Goal: Task Accomplishment & Management: Manage account settings

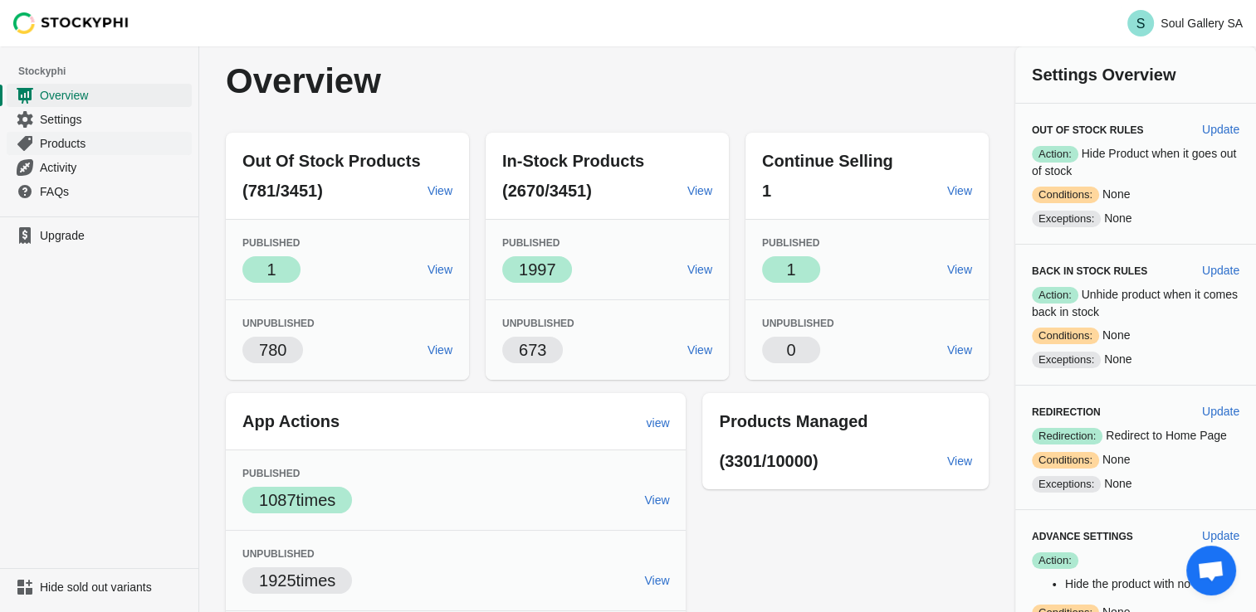
click at [59, 141] on span "Products" at bounding box center [114, 143] width 149 height 17
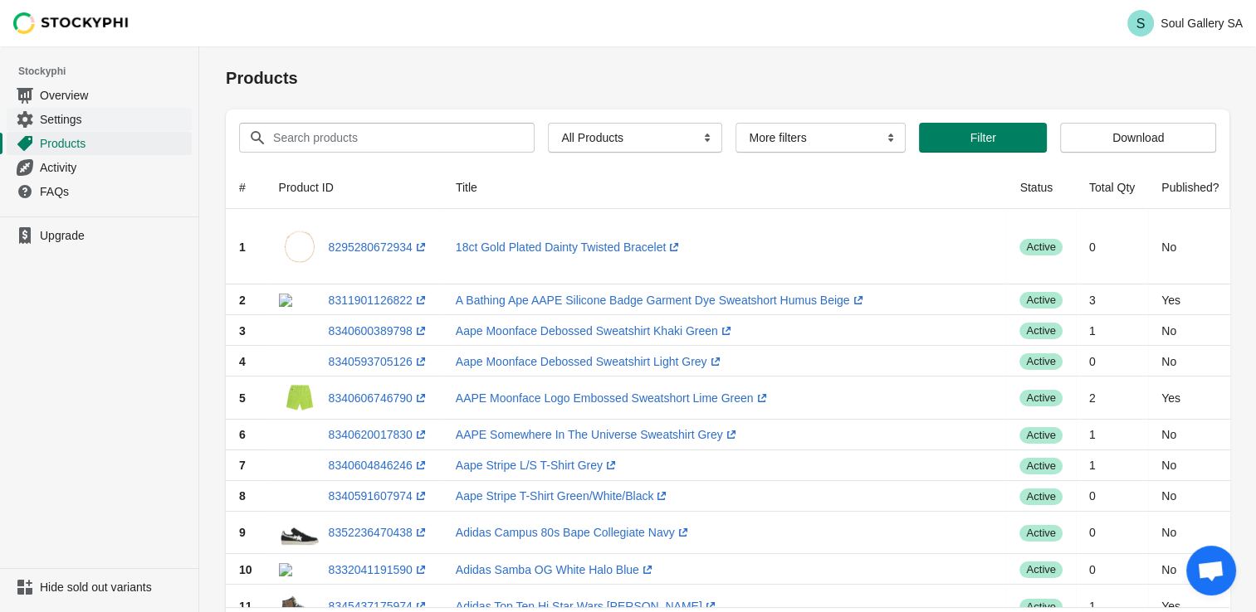
click at [66, 116] on span "Settings" at bounding box center [114, 119] width 149 height 17
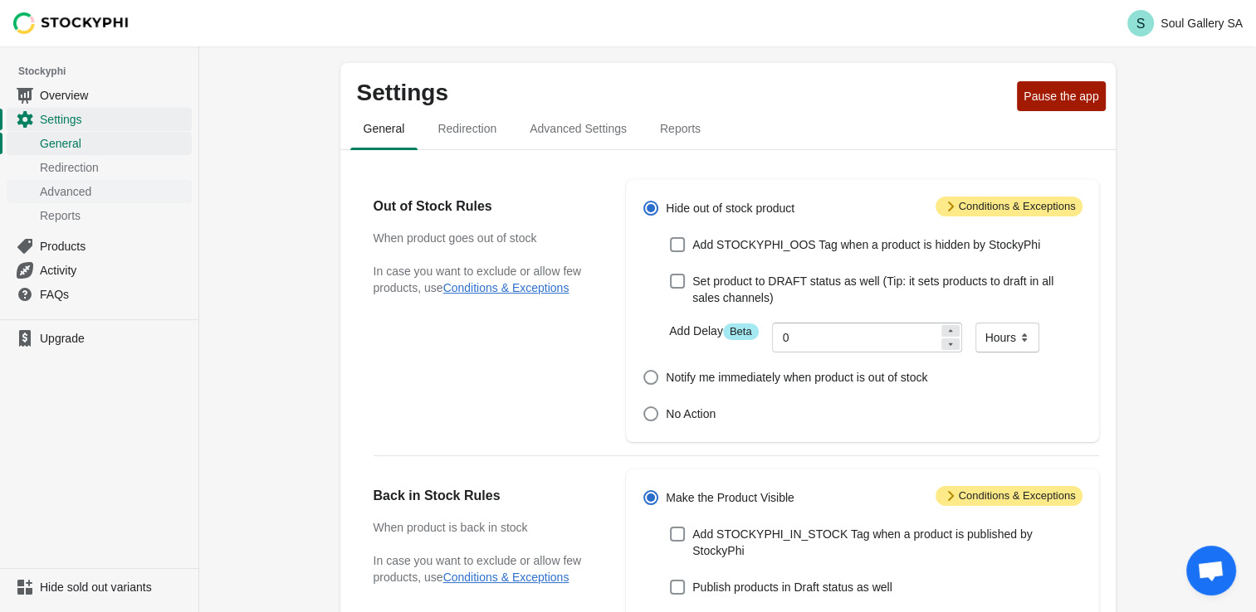
click at [67, 192] on span "Advanced" at bounding box center [114, 191] width 149 height 17
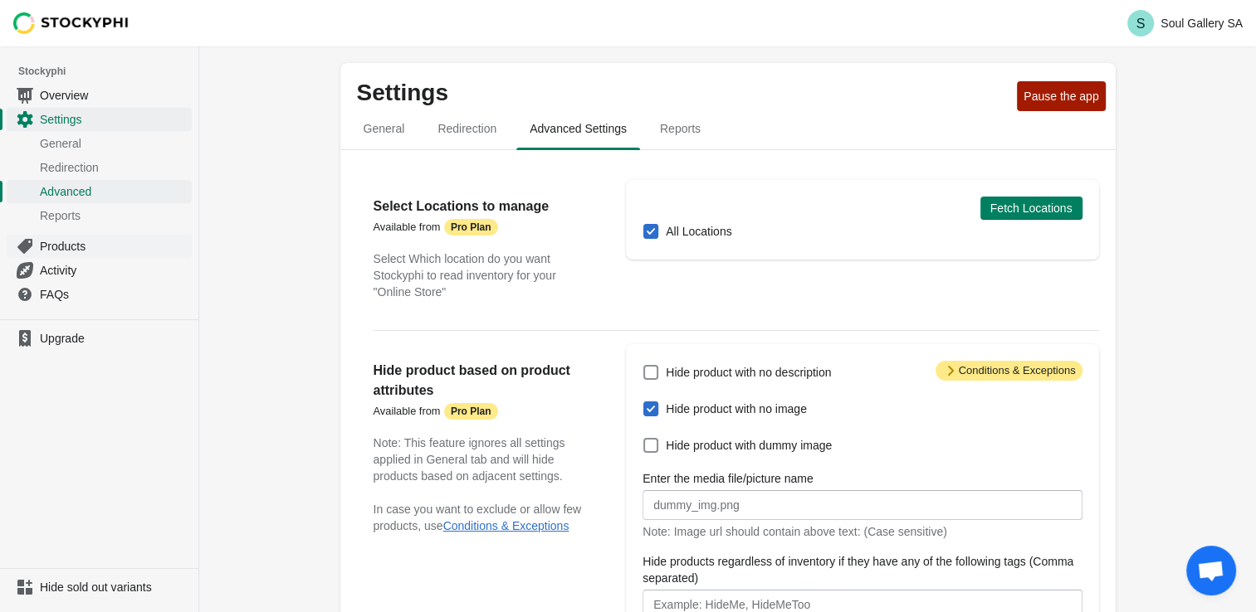
click at [72, 245] on span "Products" at bounding box center [114, 246] width 149 height 17
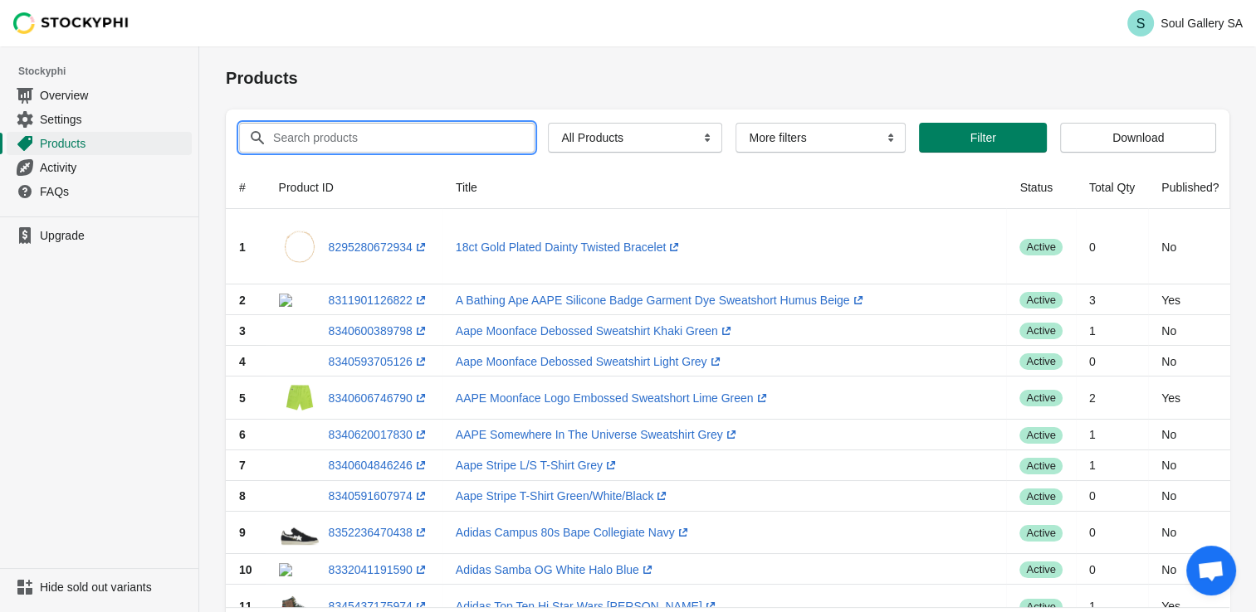
click at [378, 144] on input "Search products" at bounding box center [388, 138] width 232 height 30
paste input "18ct White Gold, Bracelet 47 Tanzanite Round 4.94ct TANZANITE EC 13 Round 1.13c…"
type input "18ct White Gold, Bracelet 47 Tanzanite Round 4.94ct TANZANITE EC 13 Round 1.13c…"
click at [810, 168] on th "Title" at bounding box center [724, 187] width 564 height 43
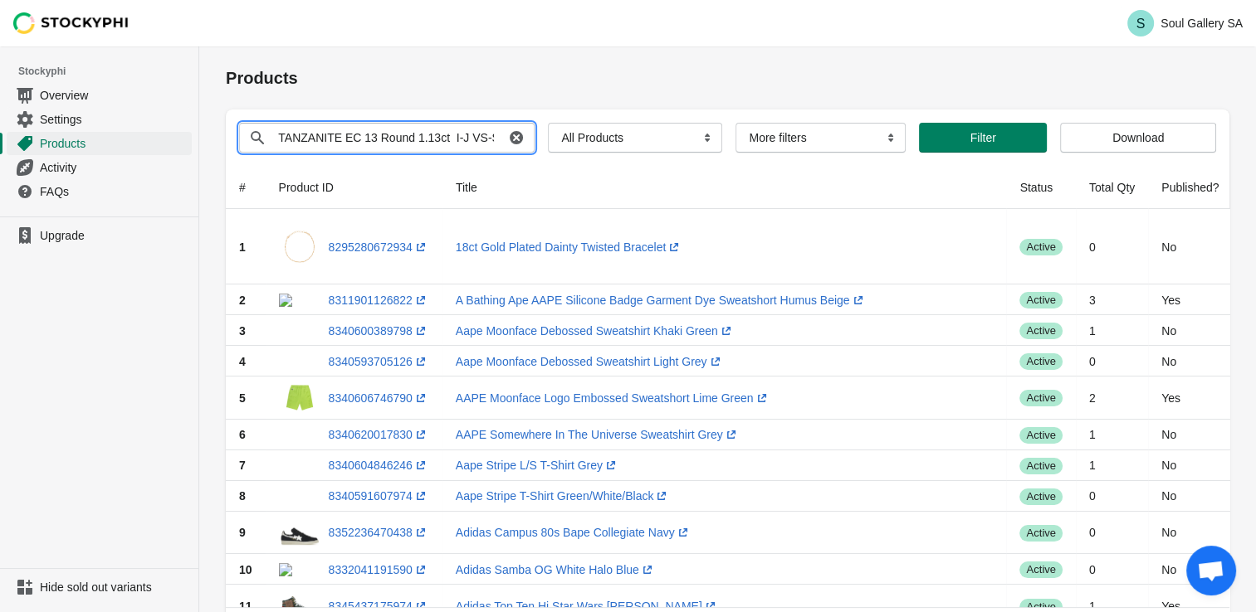
scroll to position [0, 0]
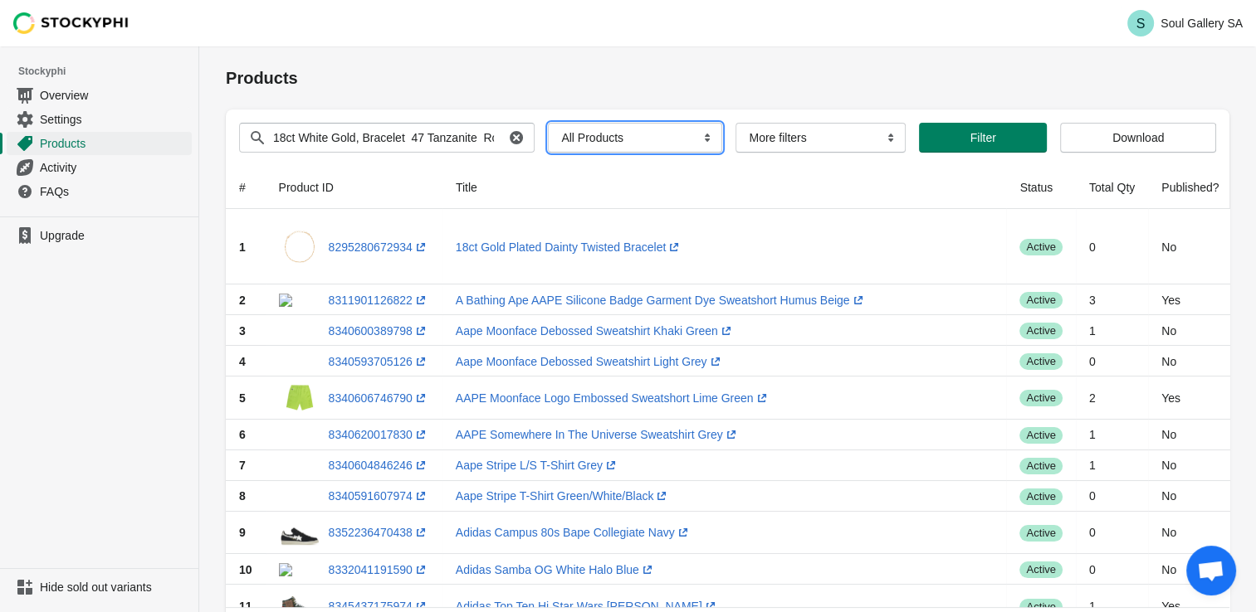
click at [639, 144] on select "All Products InStock InStock Published InStock Un-Published OOS OOS Published O…" at bounding box center [635, 138] width 174 height 30
drag, startPoint x: 759, startPoint y: 166, endPoint x: 661, endPoint y: 171, distance: 98.9
click at [759, 166] on th "Title" at bounding box center [724, 187] width 564 height 43
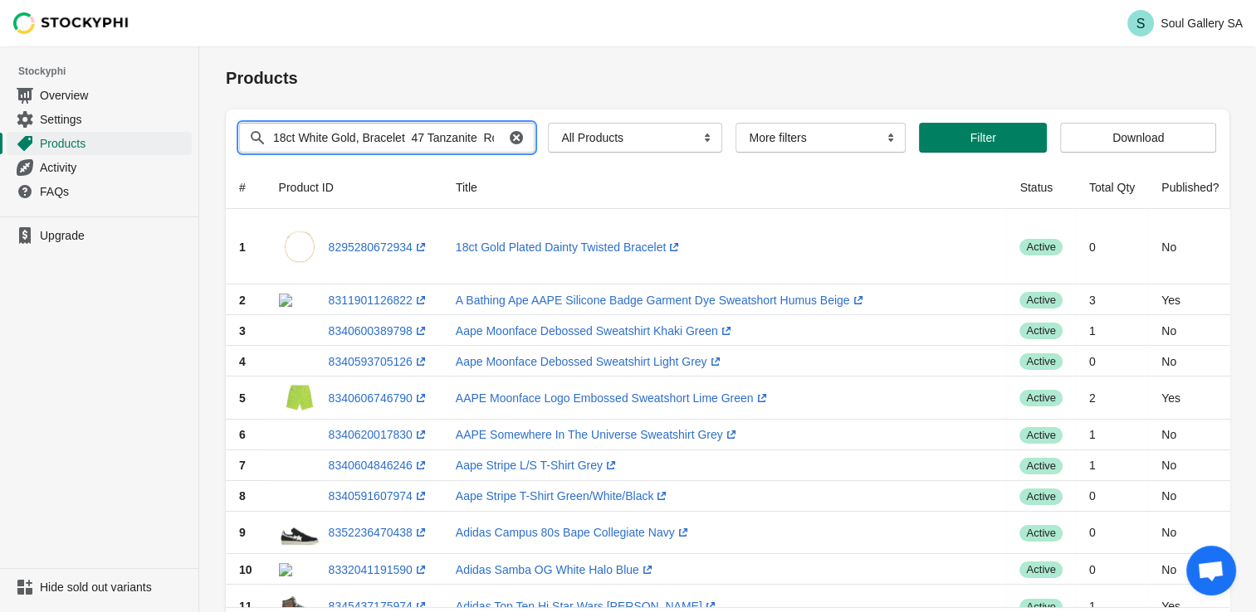
click at [272, 138] on input "18ct White Gold, Bracelet 47 Tanzanite Round 4.94ct TANZANITE EC 13 Round 1.13c…" at bounding box center [388, 138] width 232 height 30
click at [253, 138] on icon at bounding box center [257, 137] width 17 height 17
click at [60, 170] on span "Activity" at bounding box center [114, 167] width 149 height 17
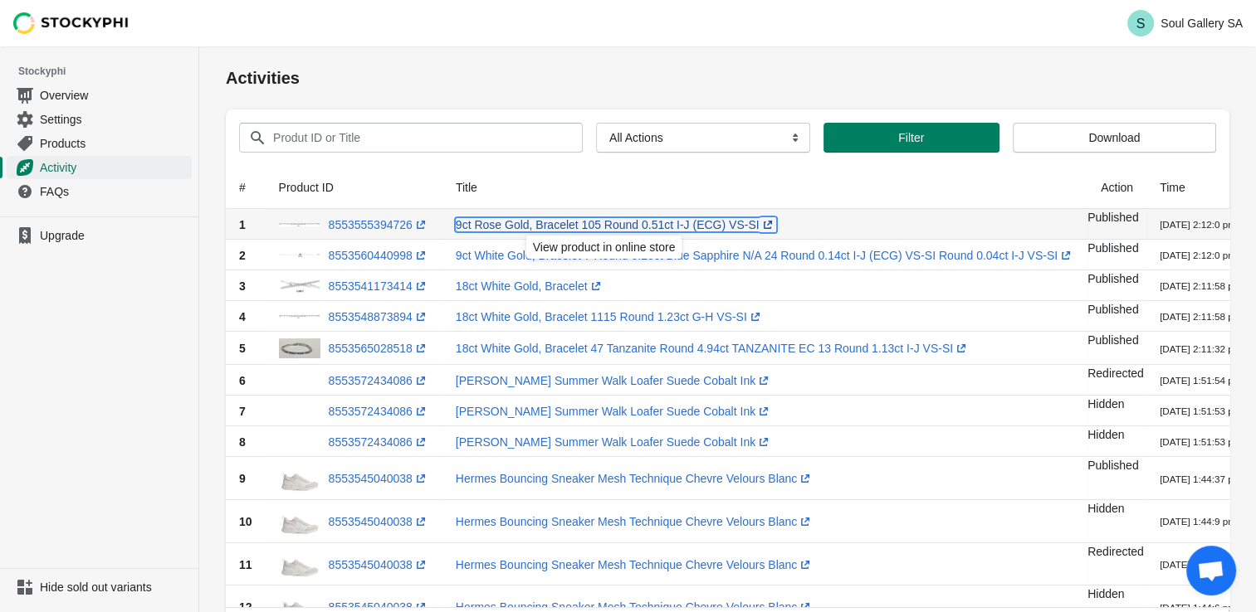
click at [505, 227] on link "9ct Rose Gold, Bracelet 105 Round 0.51ct I-J (ECG) VS-SI (opens a new window)" at bounding box center [616, 224] width 320 height 13
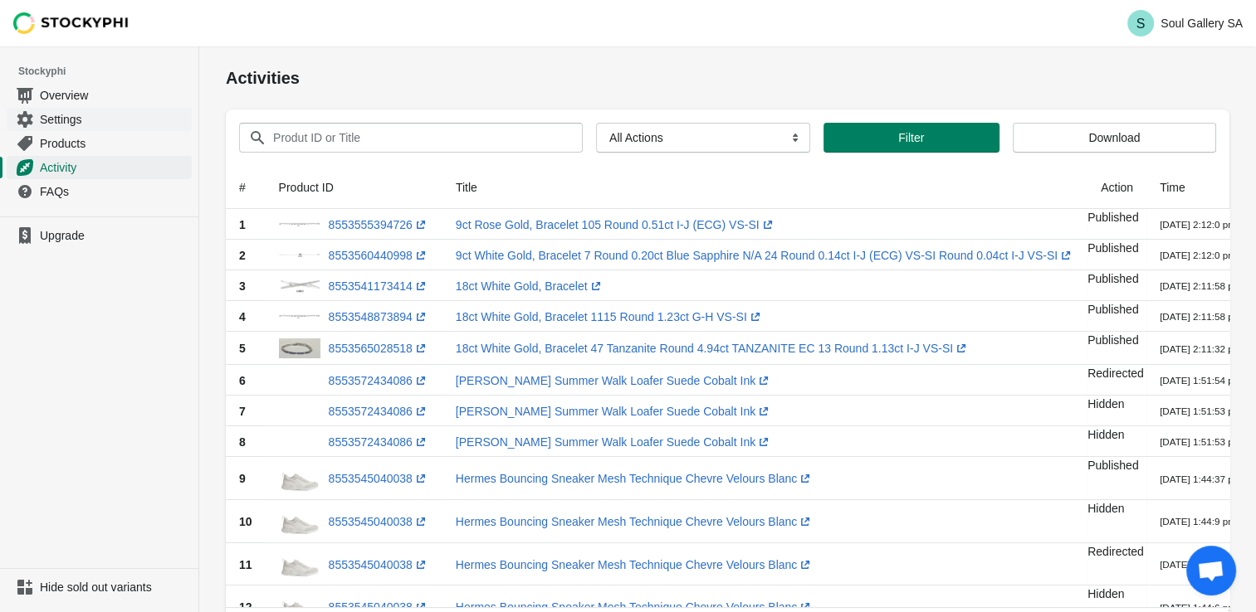
click at [55, 116] on span "Settings" at bounding box center [114, 119] width 149 height 17
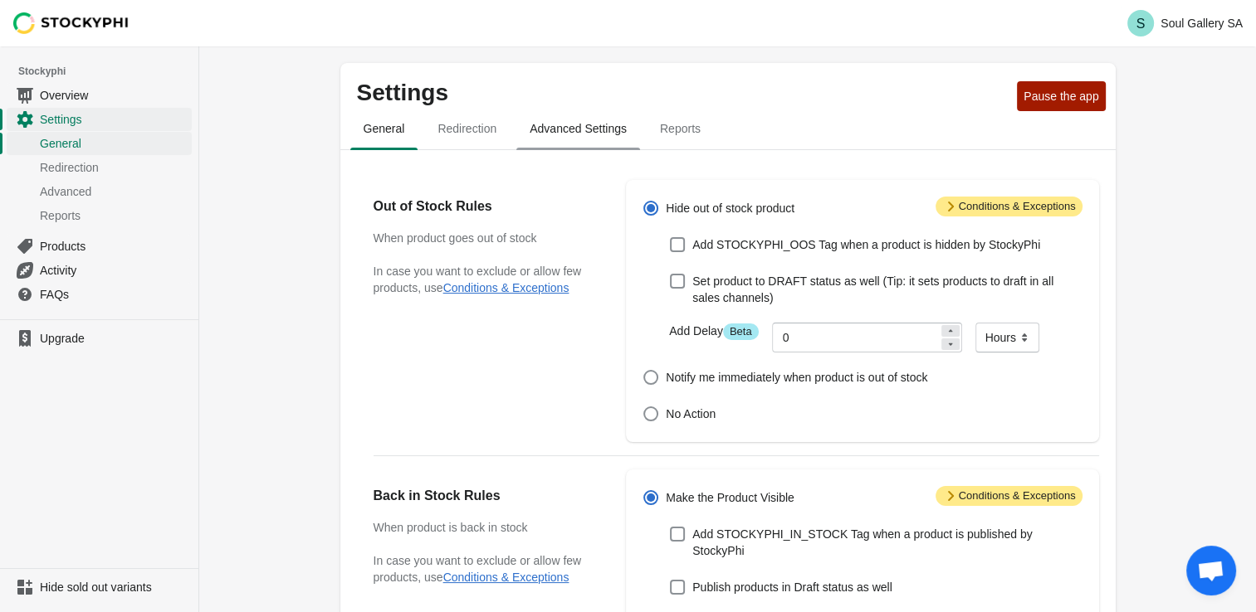
click at [559, 134] on span "Advanced Settings" at bounding box center [578, 129] width 124 height 30
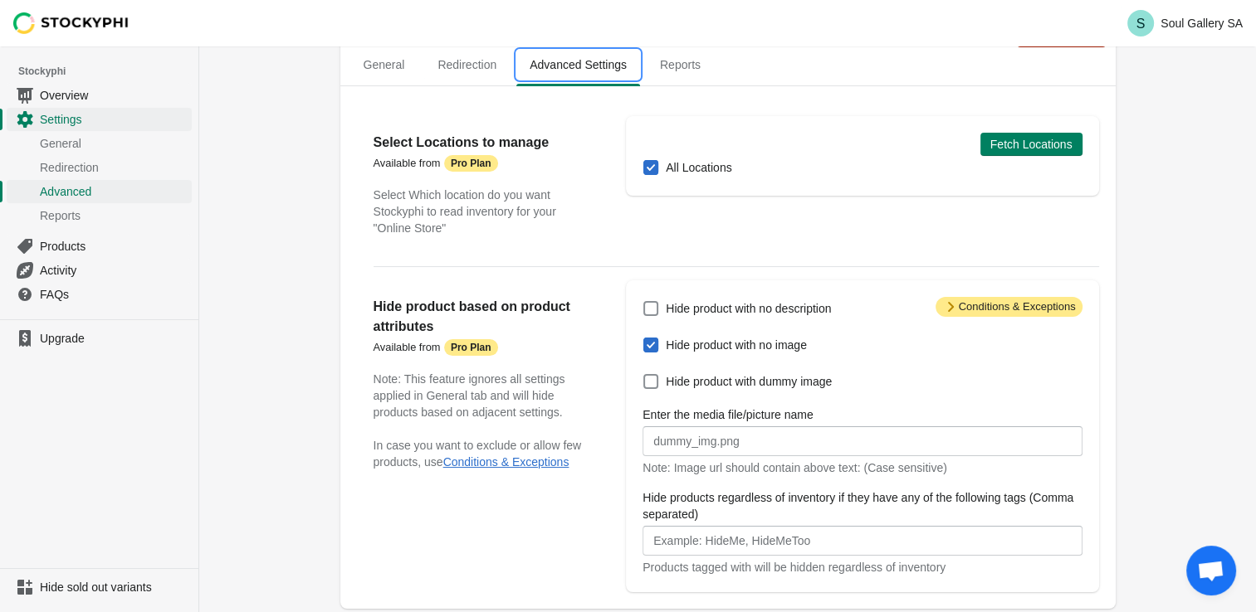
scroll to position [83, 0]
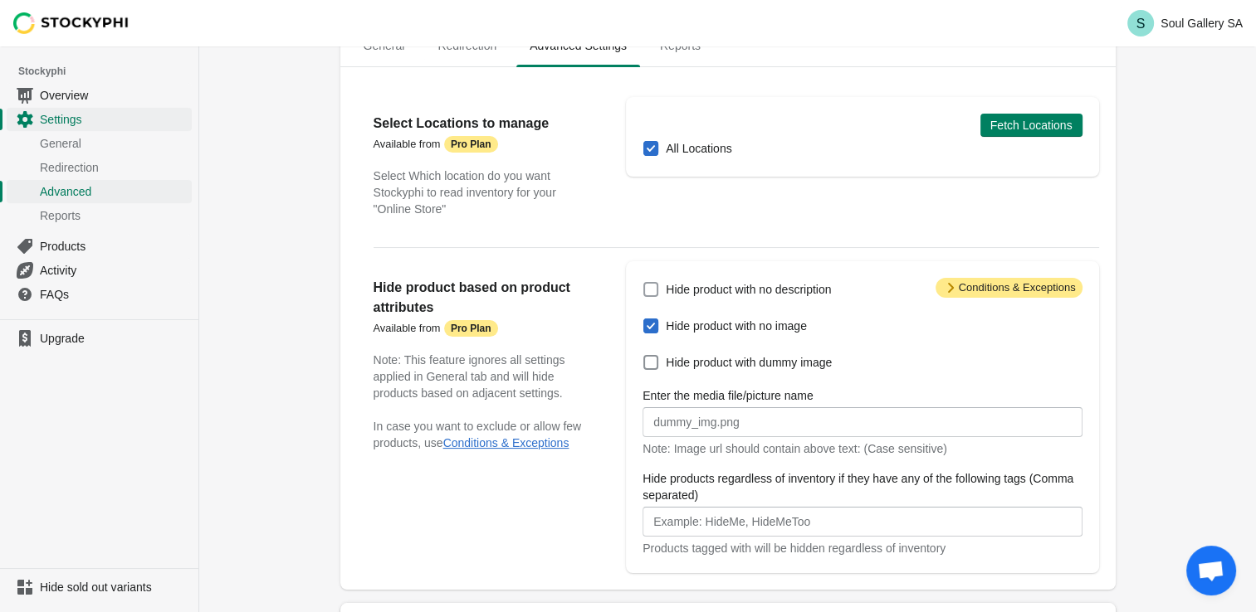
drag, startPoint x: 648, startPoint y: 295, endPoint x: 636, endPoint y: 297, distance: 12.7
click at [648, 295] on span at bounding box center [650, 289] width 15 height 15
click at [644, 283] on input "Hide product with no description" at bounding box center [643, 282] width 1 height 1
checkbox input "true"
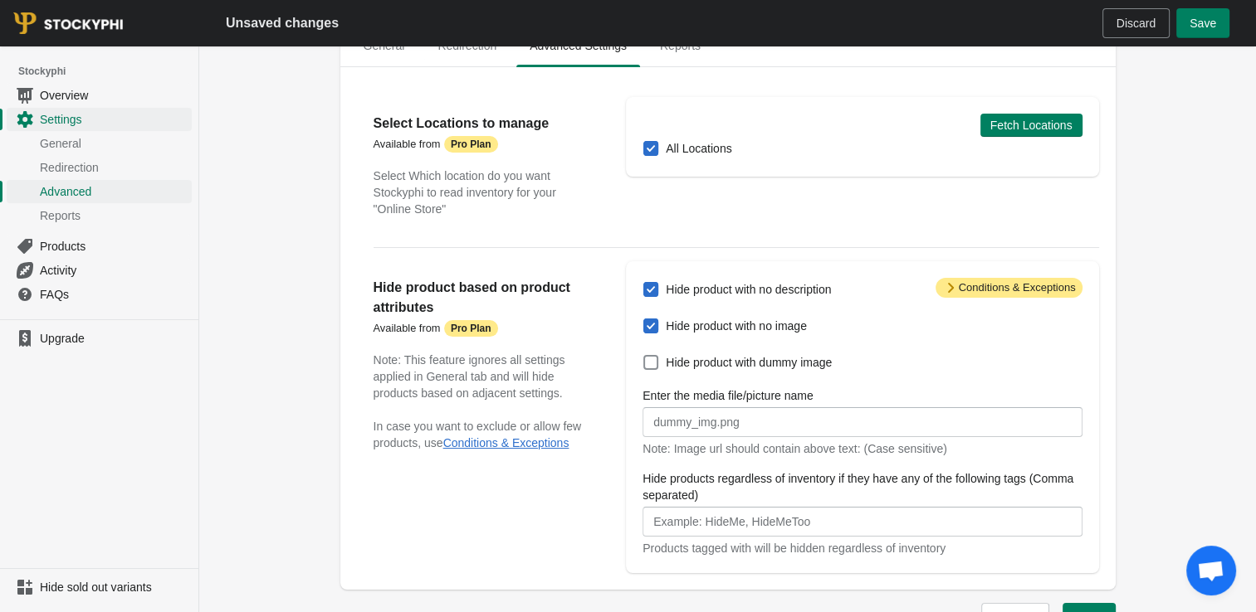
click at [607, 298] on div "Hide product based on product attributes Available from Attention Pro Plan Note…" at bounding box center [491, 417] width 236 height 312
click at [1201, 17] on span "Save" at bounding box center [1202, 23] width 27 height 13
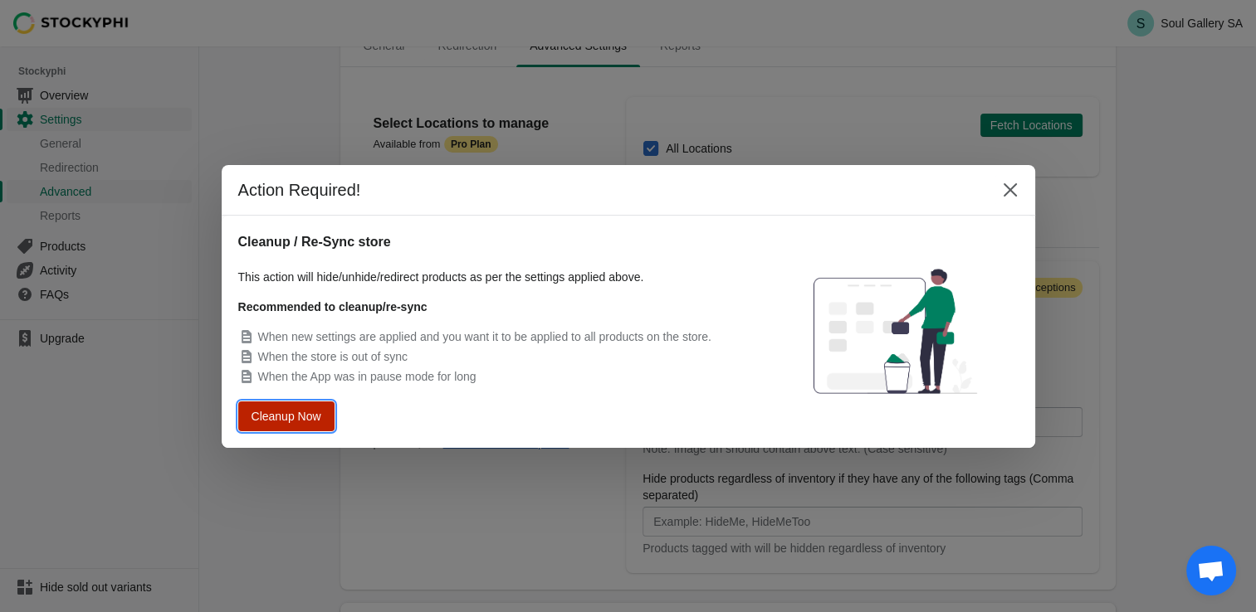
click at [285, 419] on span "Cleanup Now" at bounding box center [286, 416] width 63 height 12
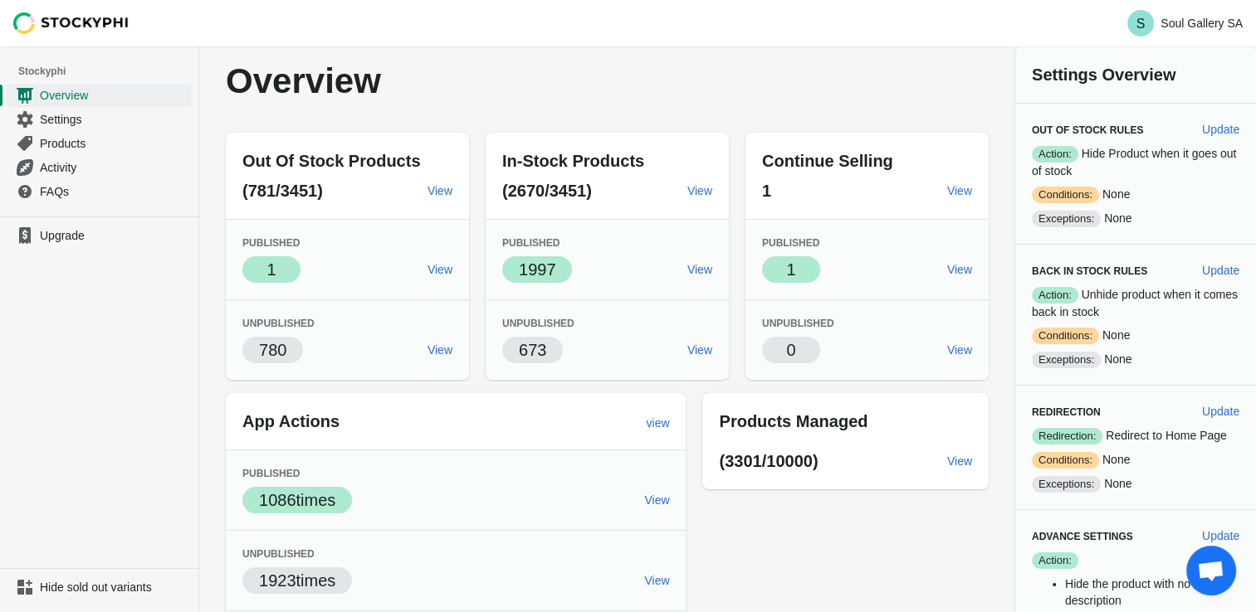
scroll to position [83, 0]
drag, startPoint x: 641, startPoint y: 274, endPoint x: 549, endPoint y: 268, distance: 91.5
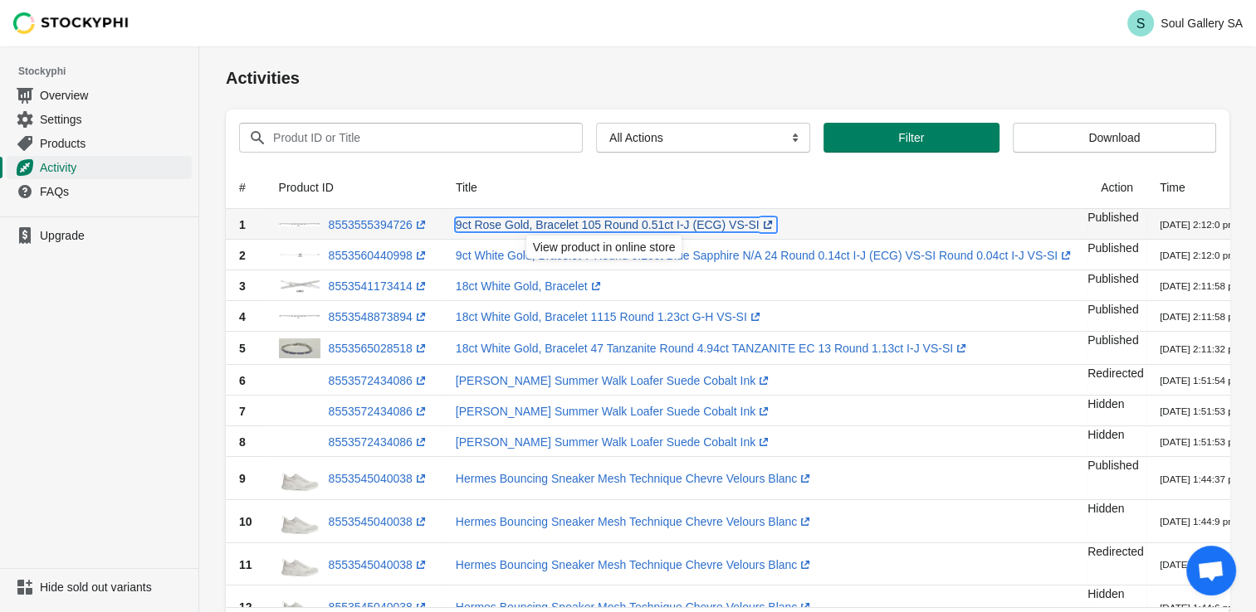
click at [549, 225] on link "9ct Rose Gold, Bracelet 105 Round 0.51ct I-J (ECG) VS-SI (opens a new window)" at bounding box center [616, 224] width 320 height 13
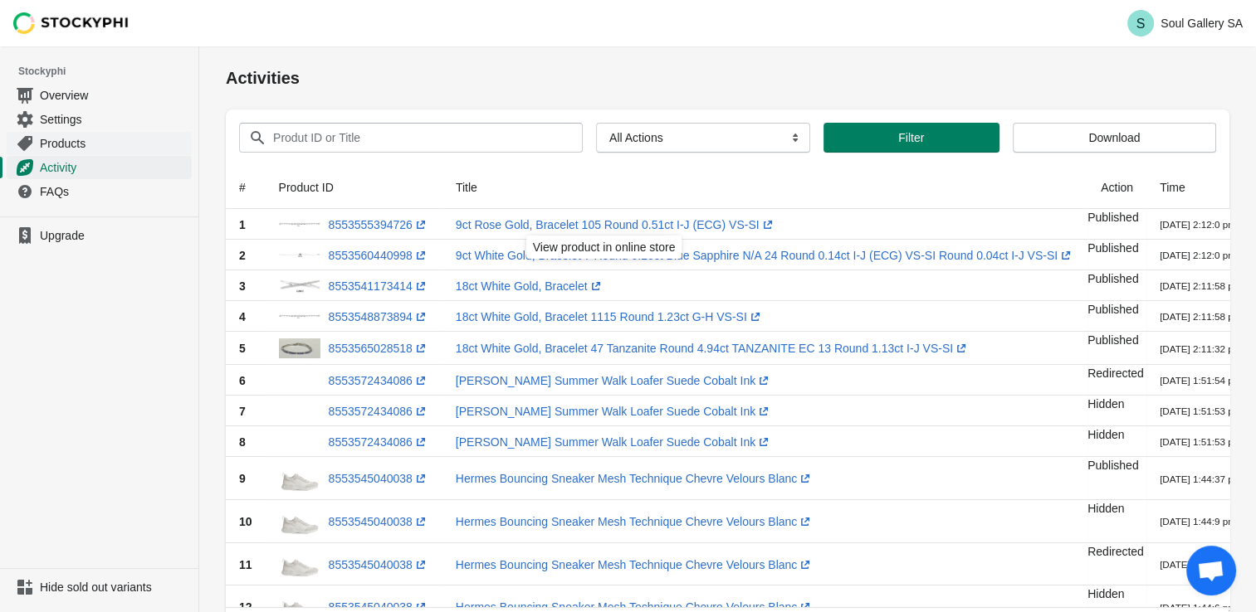
click at [56, 141] on span "Products" at bounding box center [114, 143] width 149 height 17
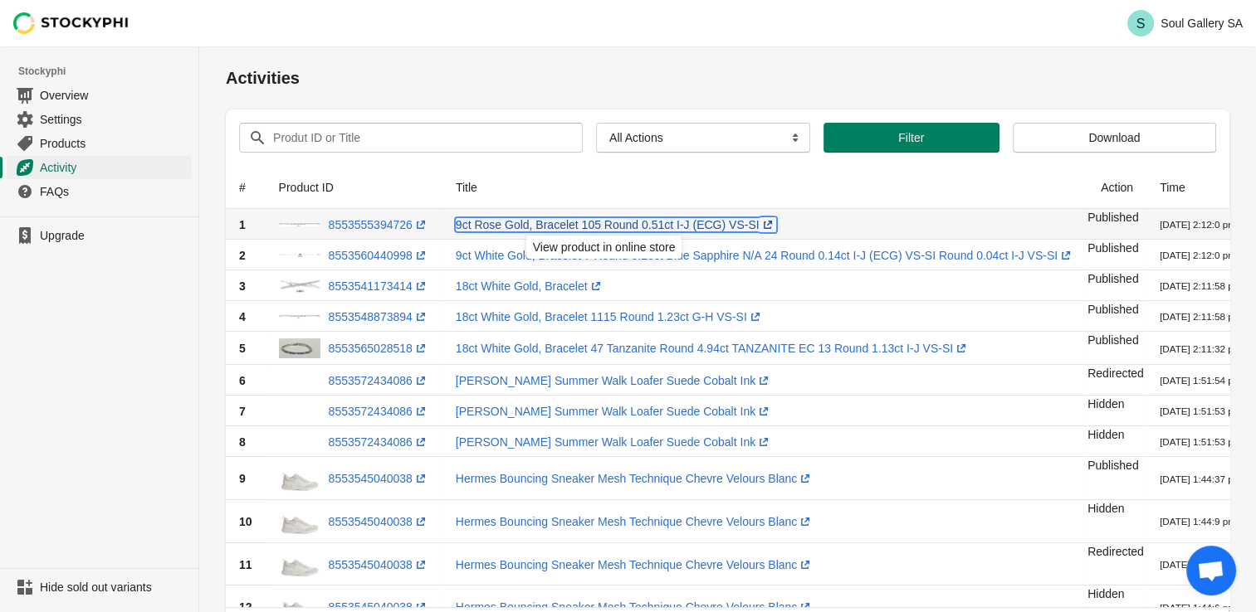
click at [514, 227] on link "9ct Rose Gold, Bracelet 105 Round 0.51ct I-J (ECG) VS-SI (opens a new window)" at bounding box center [616, 224] width 320 height 13
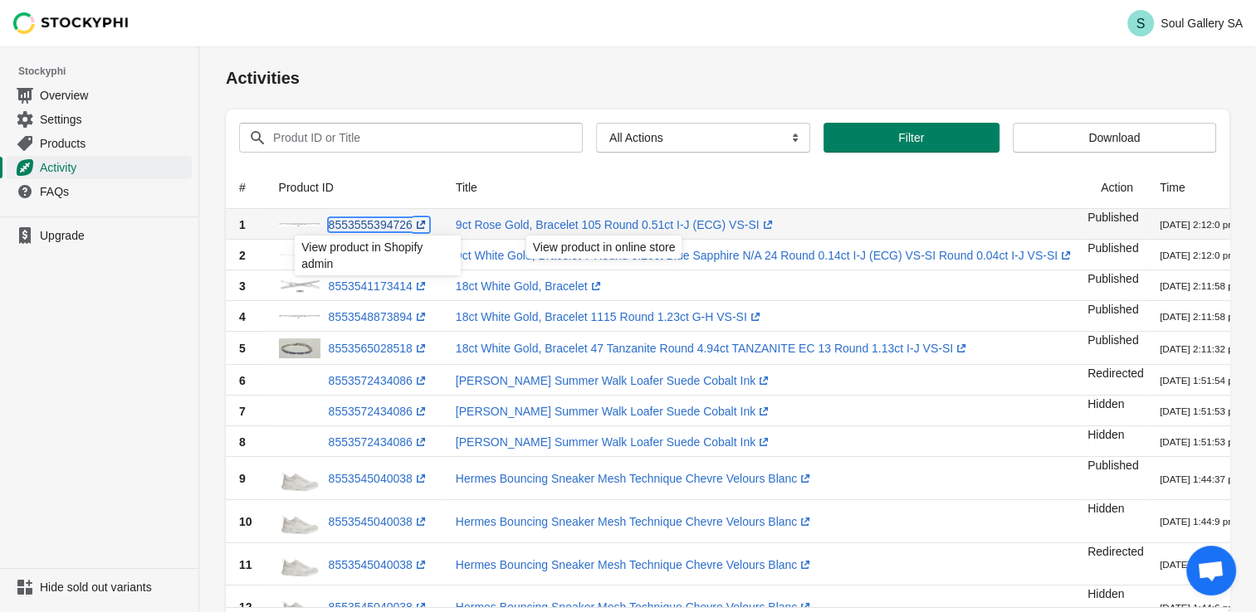
click at [393, 227] on link "8553555394726 (opens a new window)" at bounding box center [379, 224] width 100 height 13
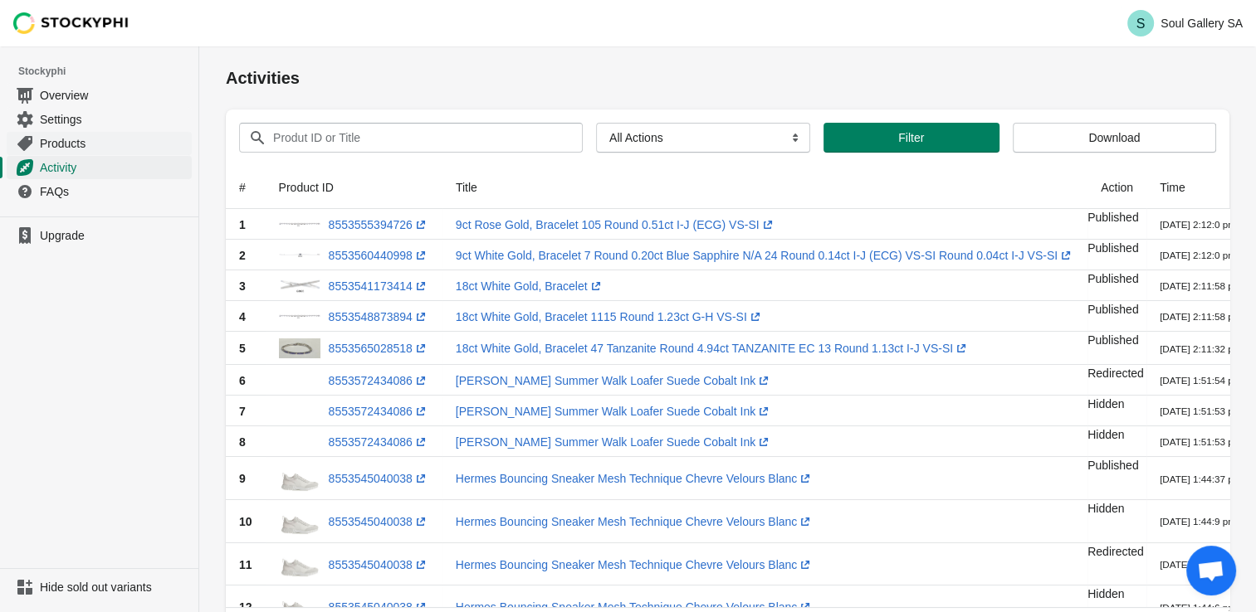
click at [70, 142] on span "Products" at bounding box center [114, 143] width 149 height 17
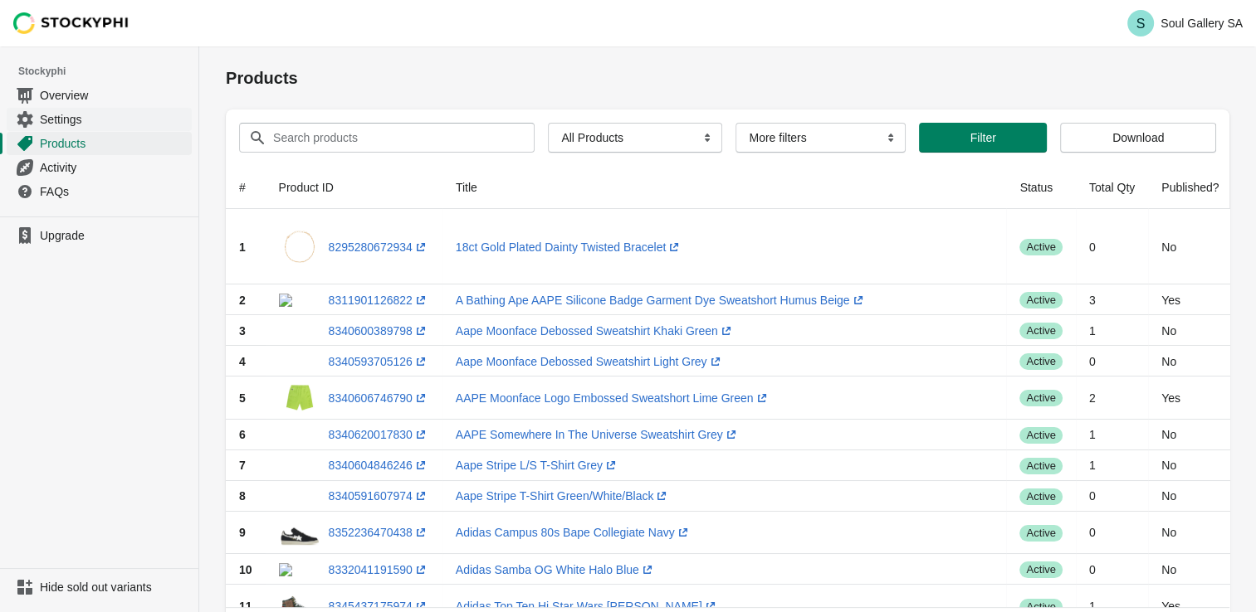
click at [66, 119] on span "Settings" at bounding box center [114, 119] width 149 height 17
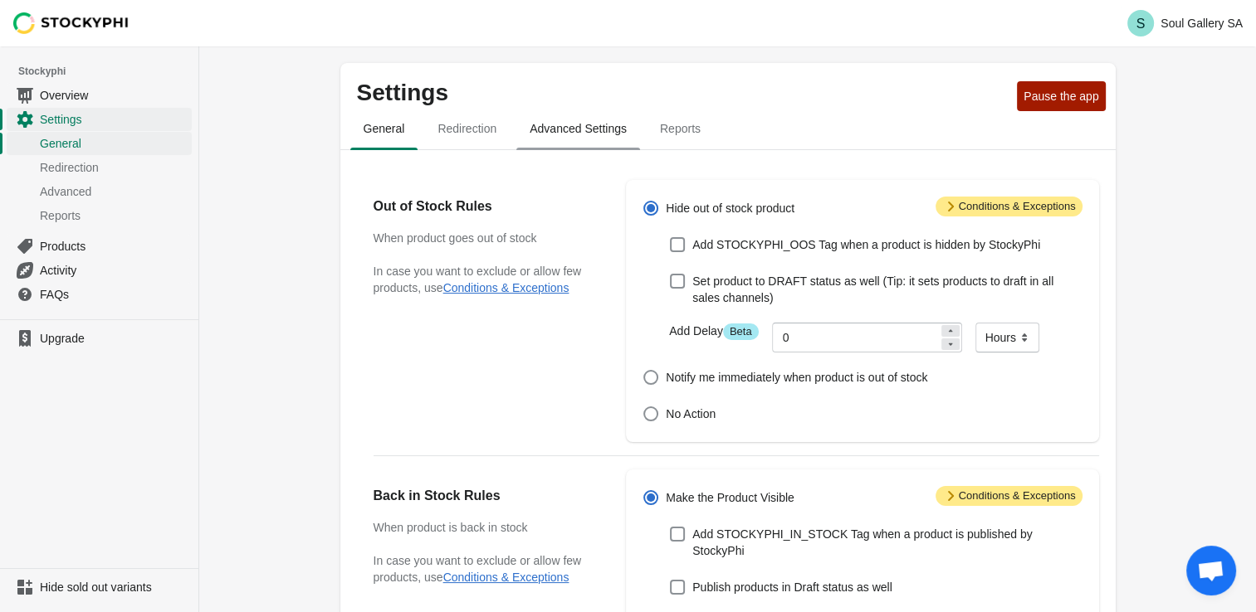
click at [548, 134] on span "Advanced Settings" at bounding box center [578, 129] width 124 height 30
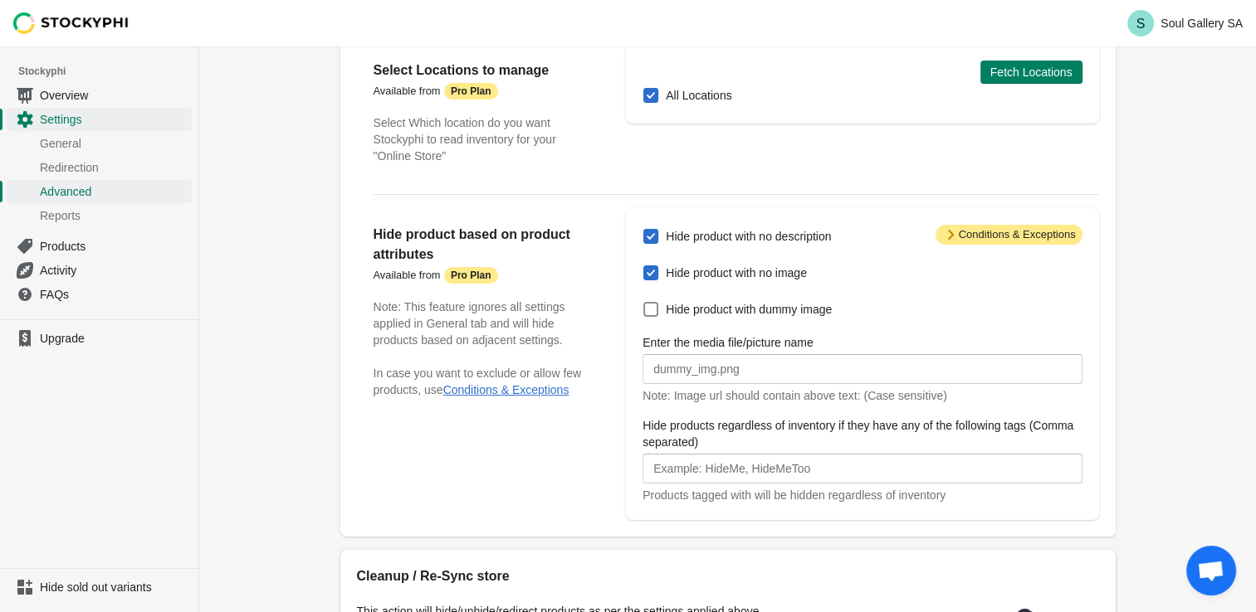
scroll to position [166, 0]
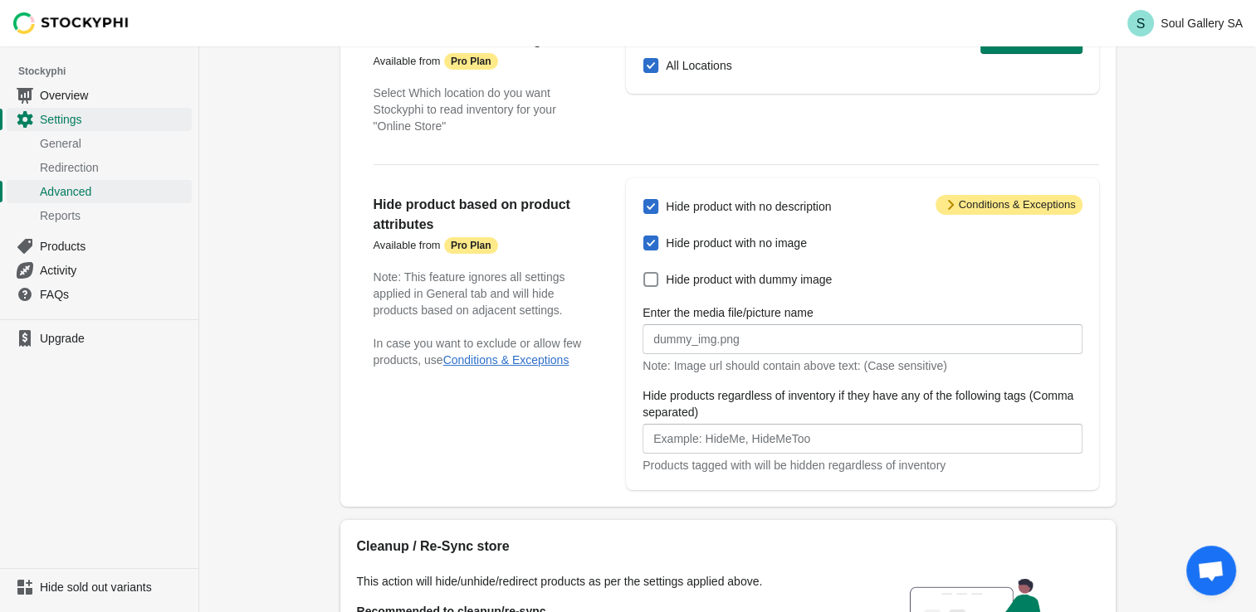
click at [651, 210] on span at bounding box center [650, 206] width 15 height 15
click at [644, 200] on input "Hide product with no description" at bounding box center [643, 199] width 1 height 1
checkbox input "false"
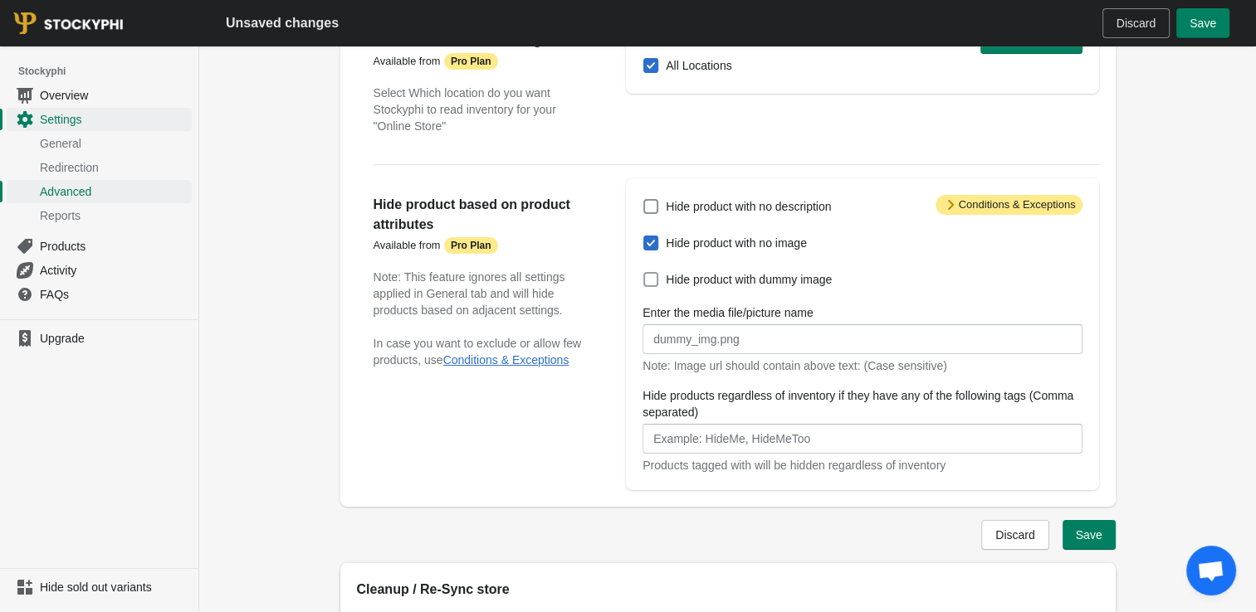
click at [646, 285] on span at bounding box center [650, 279] width 15 height 15
click at [644, 273] on input "Hide product with dummy image" at bounding box center [643, 272] width 1 height 1
checkbox input "true"
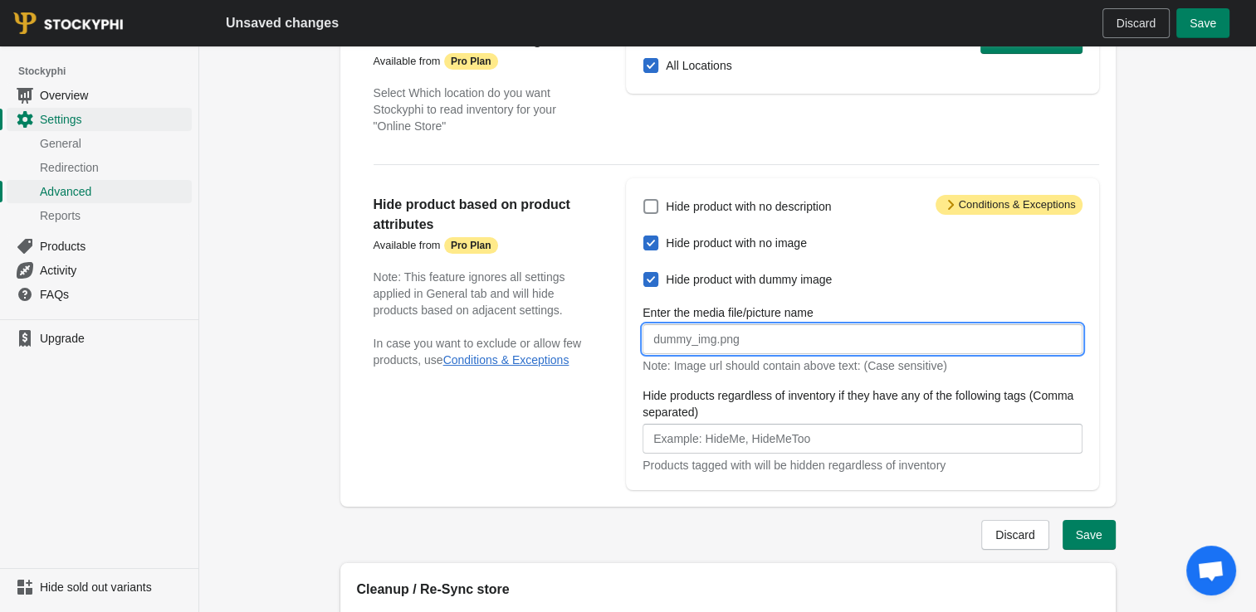
click at [710, 338] on input "Enter the media file/picture name" at bounding box center [861, 339] width 439 height 30
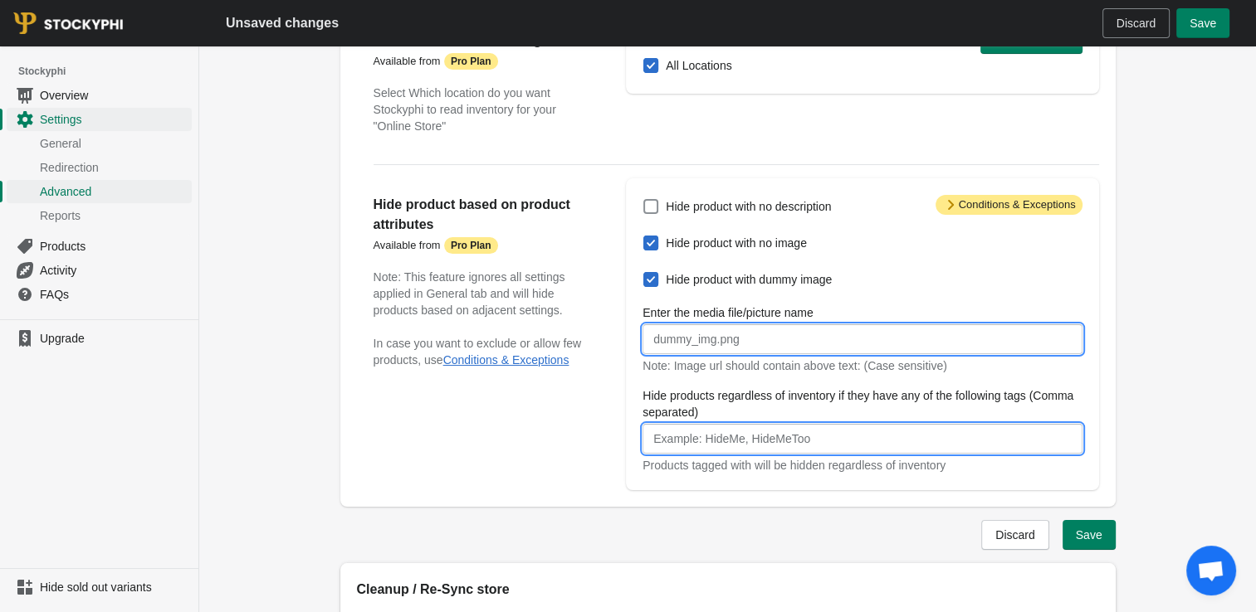
click at [836, 442] on input "Hide products regardless of inventory if they have any of the following tags (C…" at bounding box center [861, 439] width 439 height 30
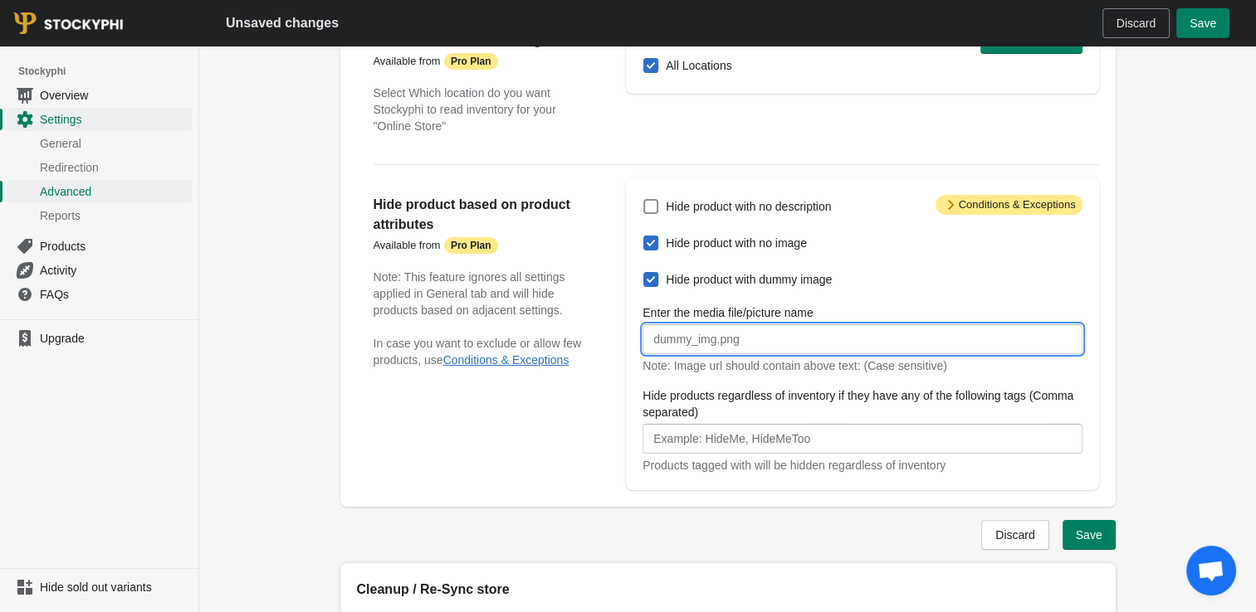
click at [710, 339] on input "Enter the media file/picture name" at bounding box center [861, 339] width 439 height 30
paste input "dummy"
type input "dummy"
click at [626, 383] on div "Hide product with no description Hide product with no image Hide product with d…" at bounding box center [854, 334] width 456 height 279
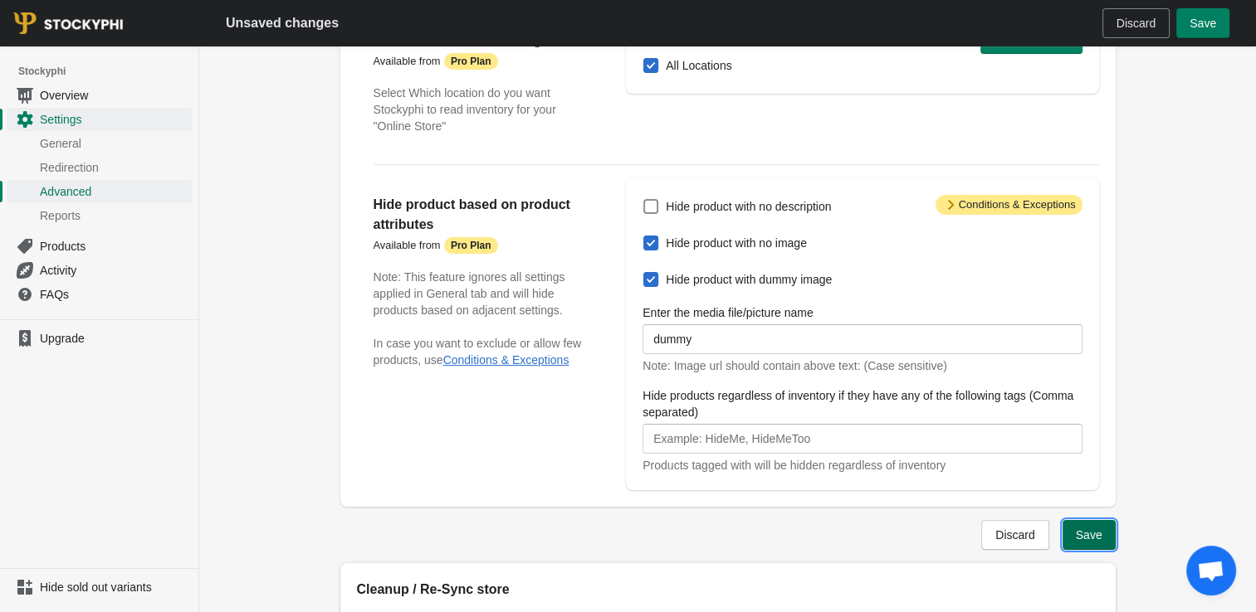
click at [1095, 536] on span "Save" at bounding box center [1088, 535] width 27 height 13
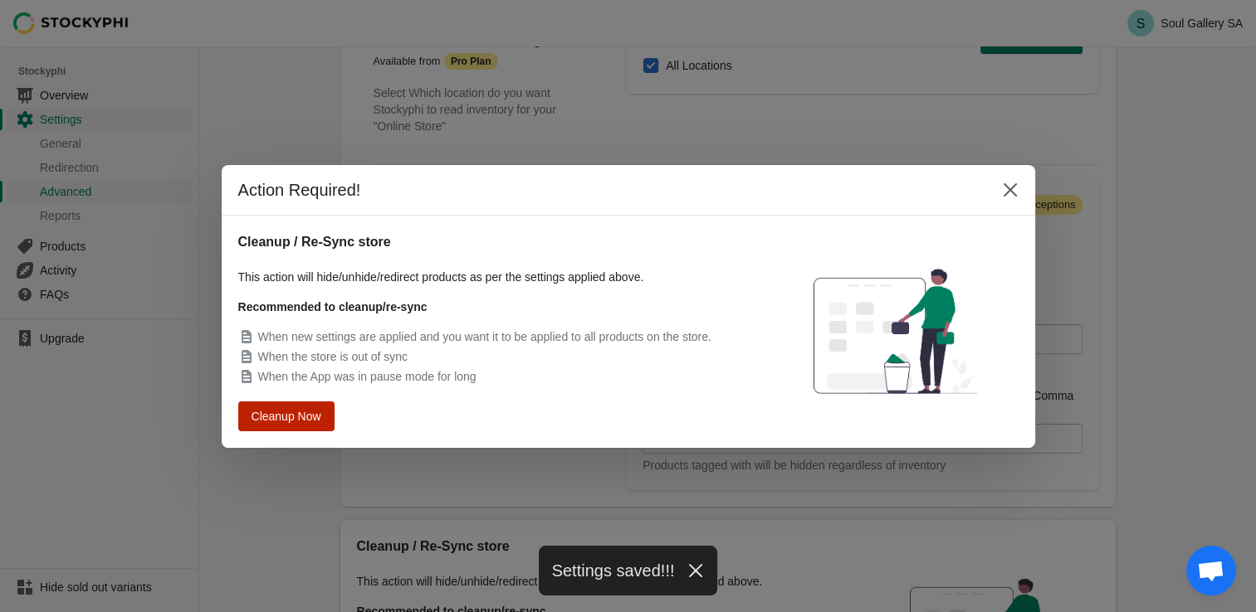
click at [312, 413] on span "Cleanup Now" at bounding box center [286, 416] width 63 height 12
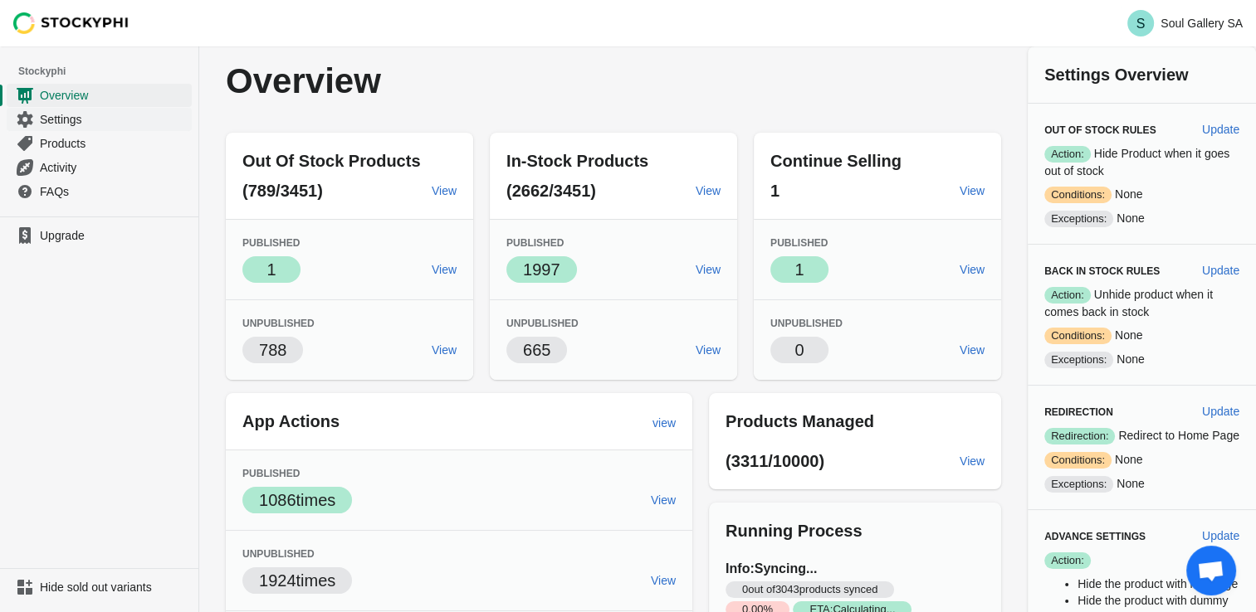
click at [56, 118] on span "Settings" at bounding box center [114, 119] width 149 height 17
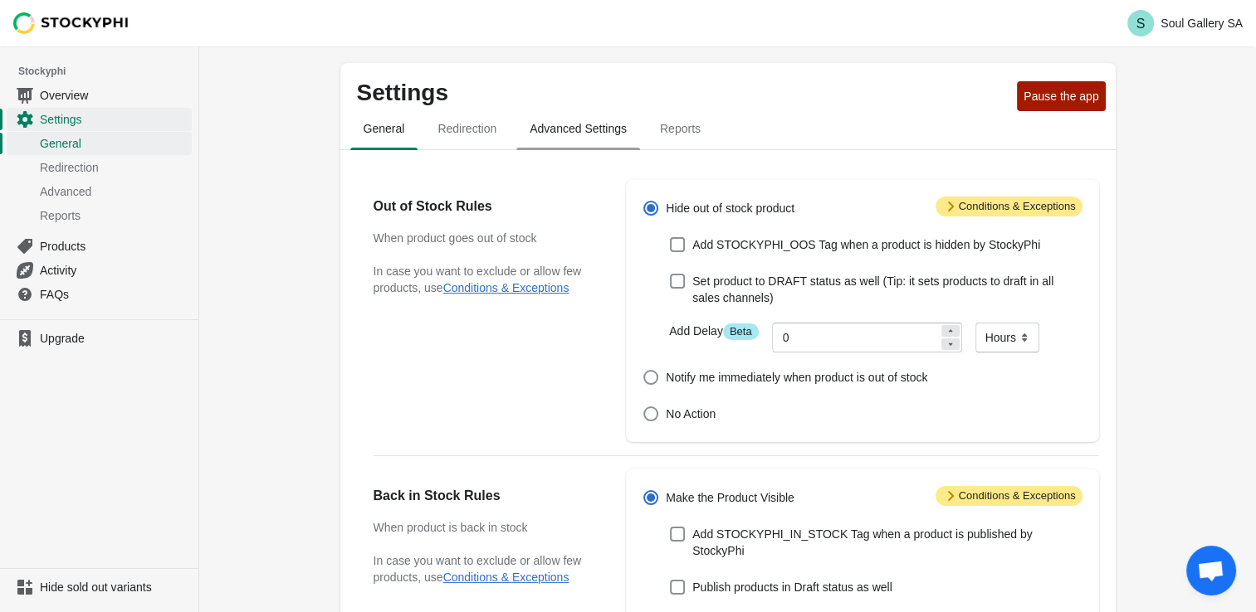
click at [602, 134] on span "Advanced Settings" at bounding box center [578, 129] width 124 height 30
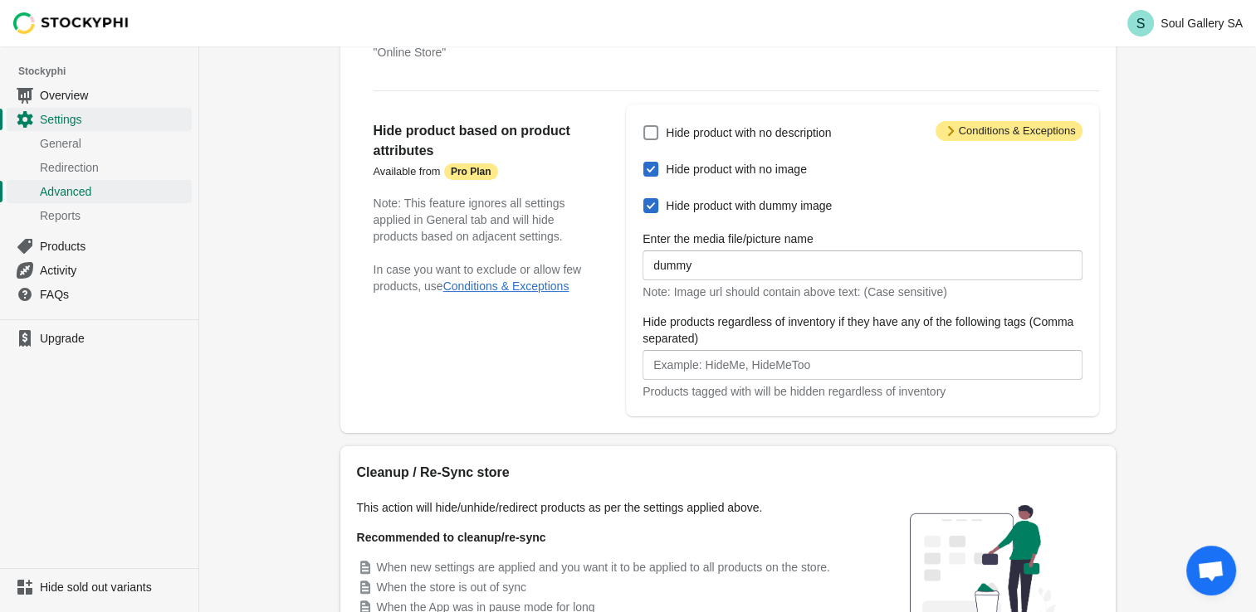
scroll to position [249, 0]
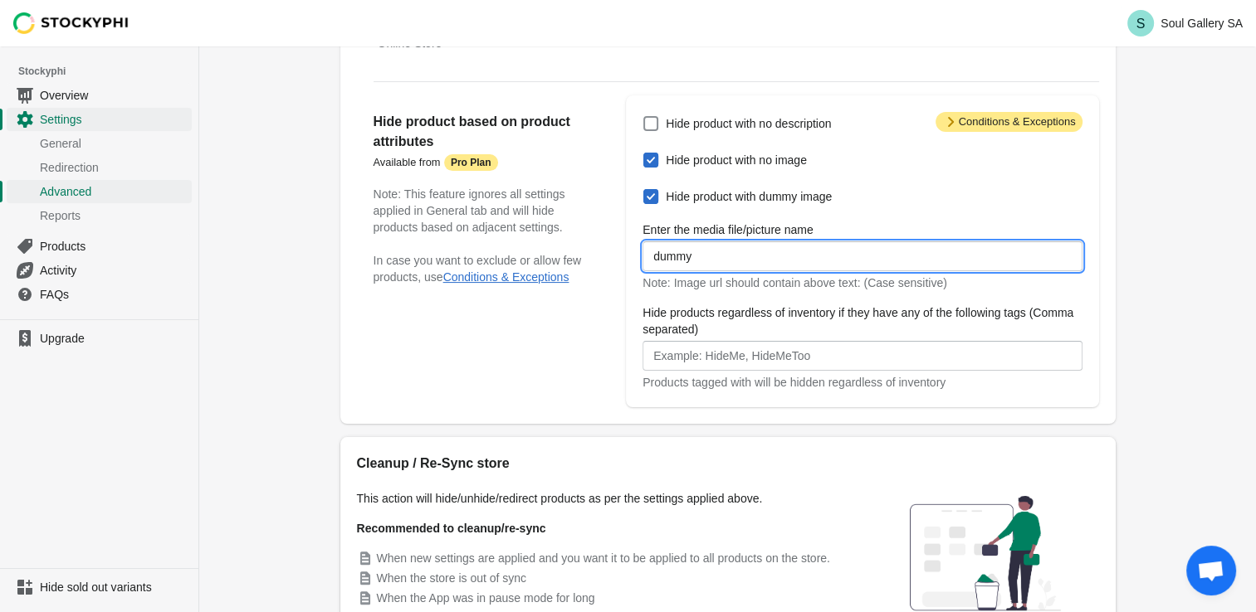
click at [714, 259] on input "dummy" at bounding box center [861, 256] width 439 height 30
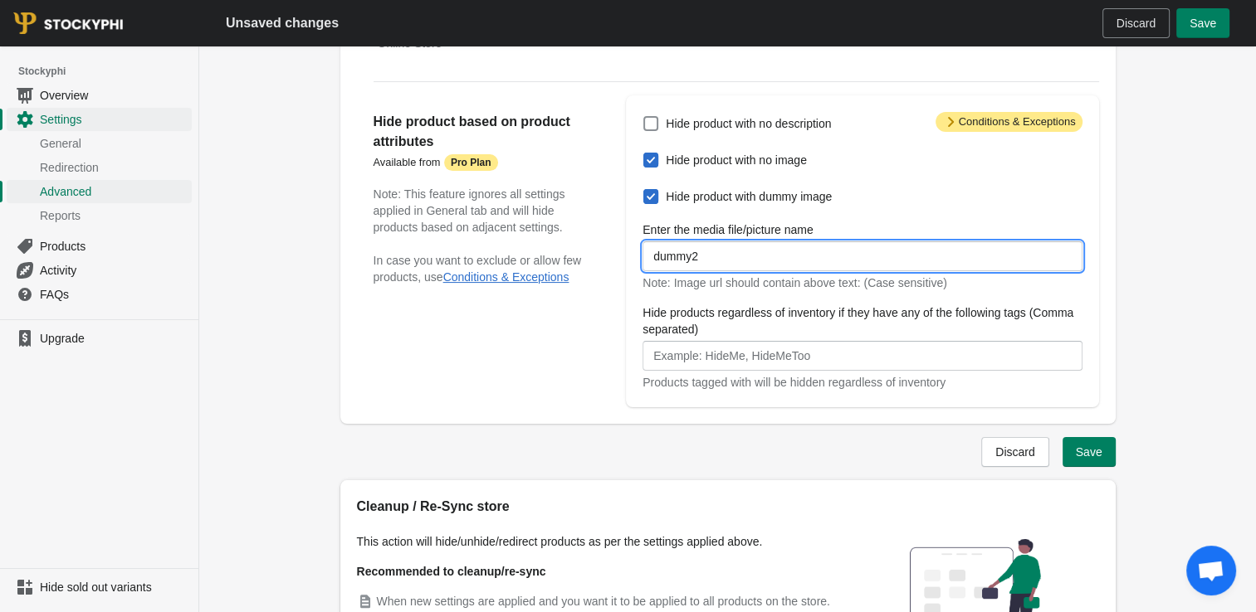
type input "dummy2"
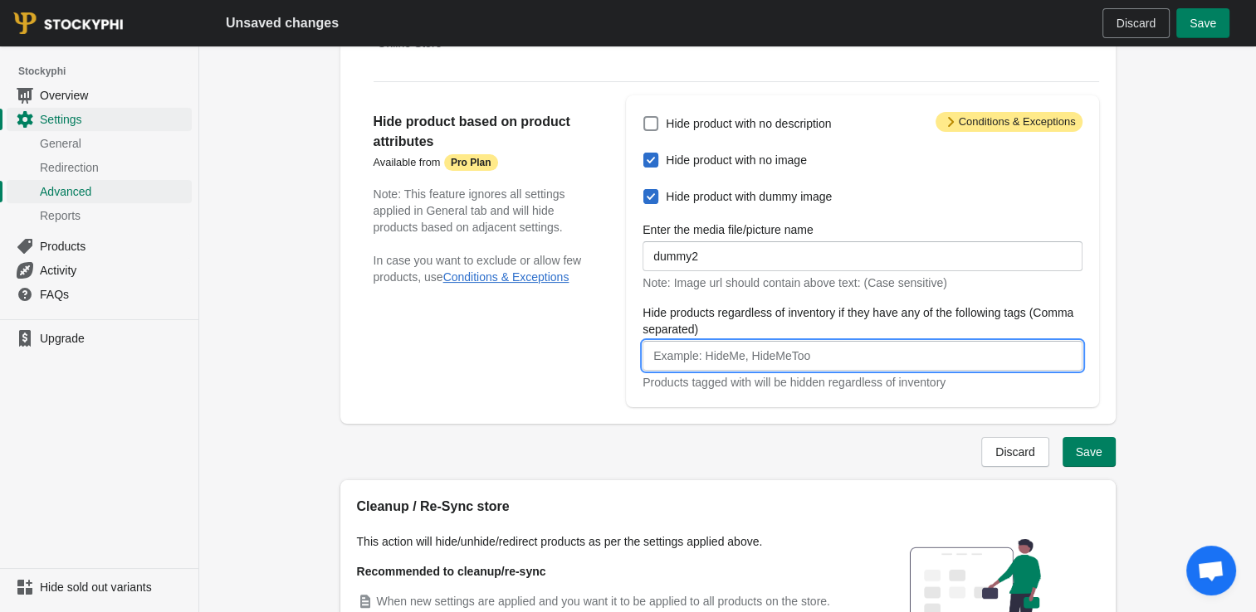
click at [724, 358] on input "Hide products regardless of inventory if they have any of the following tags (C…" at bounding box center [861, 356] width 439 height 30
drag, startPoint x: 724, startPoint y: 352, endPoint x: 647, endPoint y: 354, distance: 76.4
click at [647, 354] on input "Hidden" at bounding box center [861, 356] width 439 height 30
type input "Hidden"
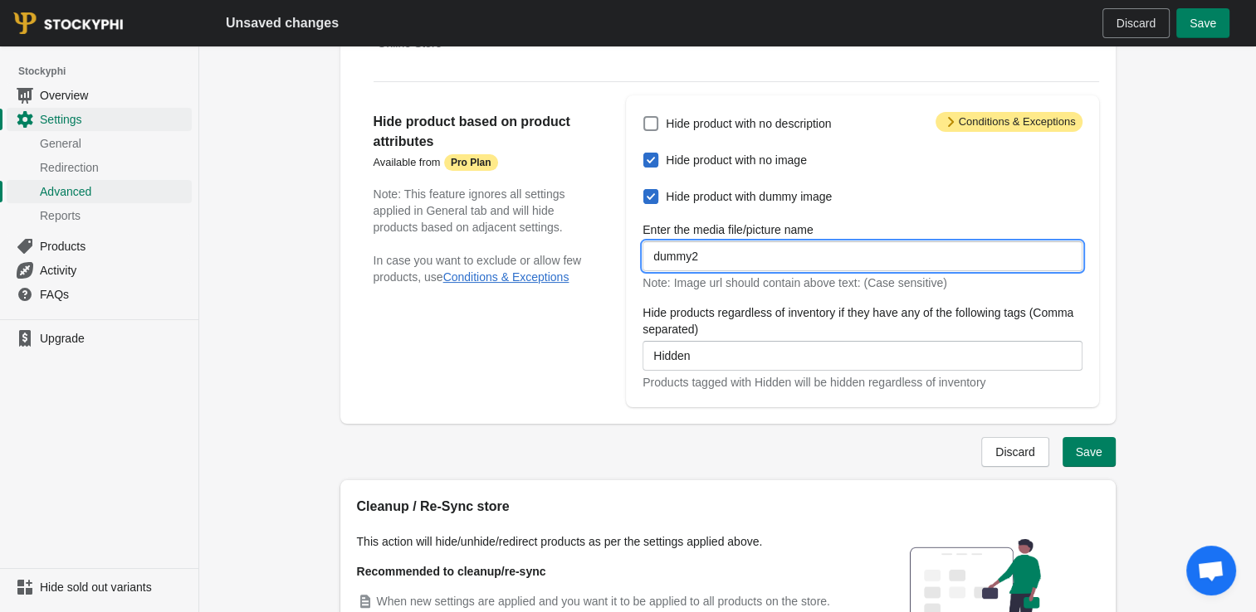
drag, startPoint x: 707, startPoint y: 256, endPoint x: 606, endPoint y: 254, distance: 101.3
click at [606, 254] on div "Hide product based on product attributes Available from Attention Pro Plan Note…" at bounding box center [728, 244] width 742 height 325
click at [647, 202] on span at bounding box center [650, 196] width 15 height 15
click at [644, 190] on input "Hide product with dummy image" at bounding box center [643, 189] width 1 height 1
checkbox input "false"
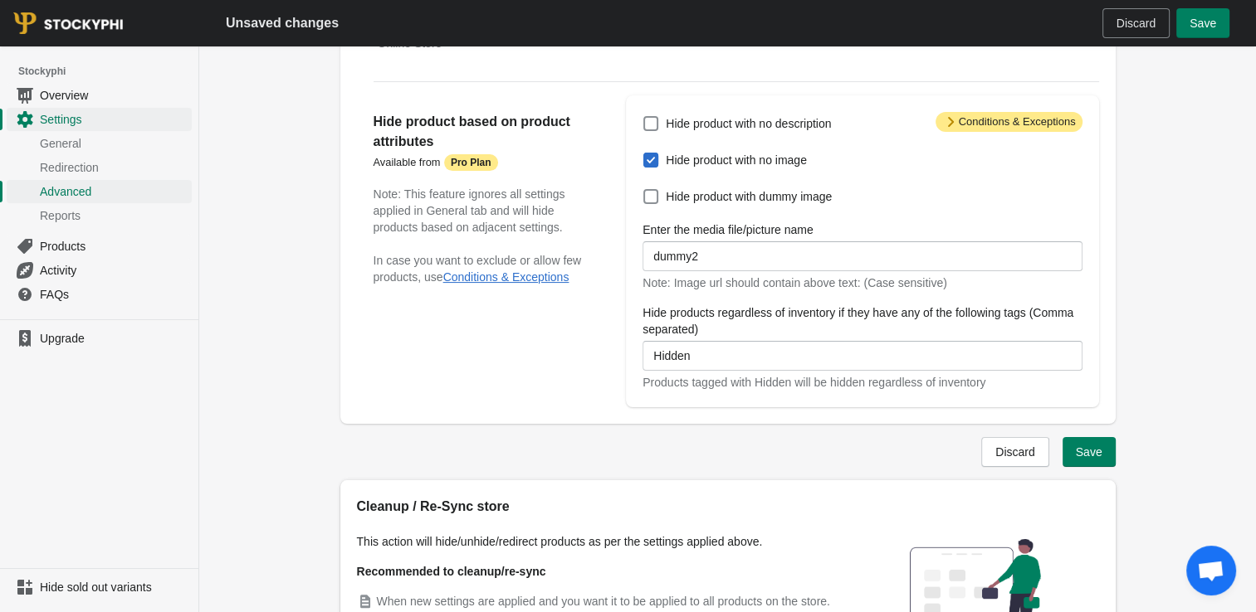
click at [602, 241] on div "Hide product based on product attributes Available from Attention Pro Plan Note…" at bounding box center [491, 251] width 236 height 312
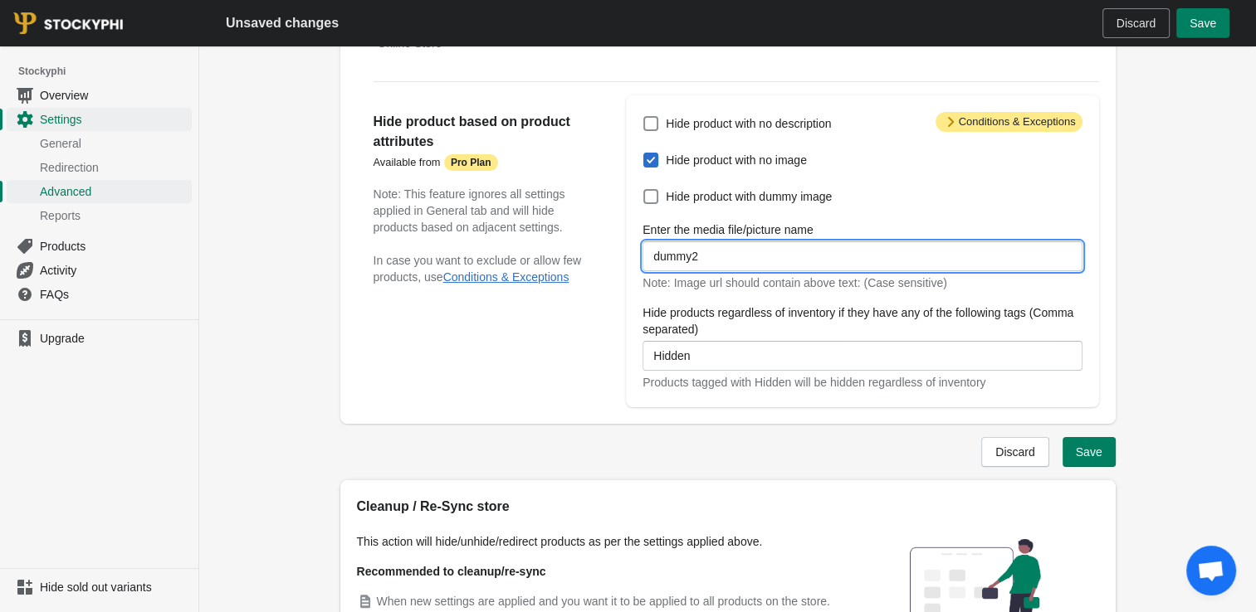
drag, startPoint x: 720, startPoint y: 257, endPoint x: 617, endPoint y: 264, distance: 103.1
click at [617, 264] on div "Hide product based on product attributes Available from Attention Pro Plan Note…" at bounding box center [728, 244] width 742 height 325
click at [627, 288] on div "Hide product with no description Hide product with no image Hide product with d…" at bounding box center [854, 251] width 456 height 279
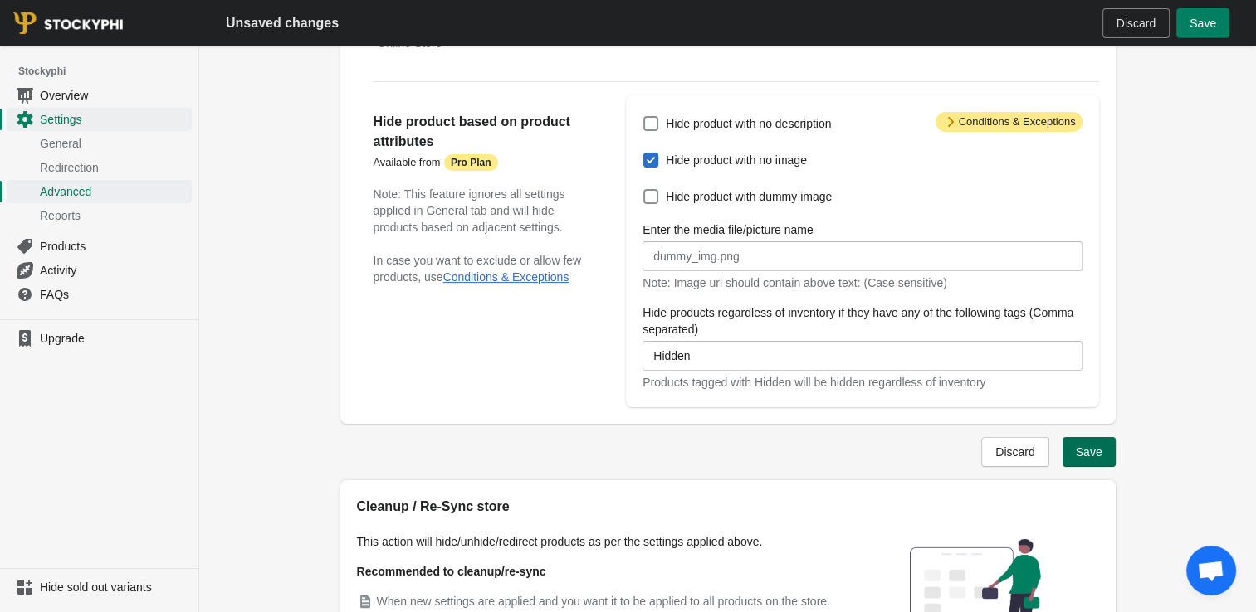
click at [1084, 451] on span "Save" at bounding box center [1088, 452] width 27 height 13
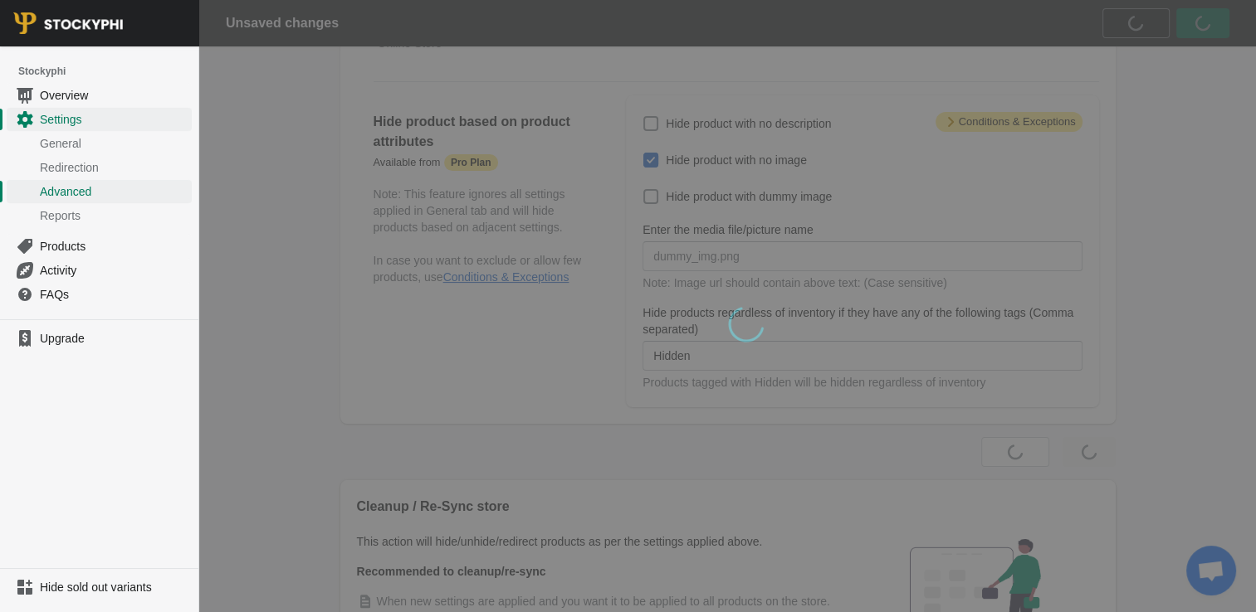
scroll to position [0, 0]
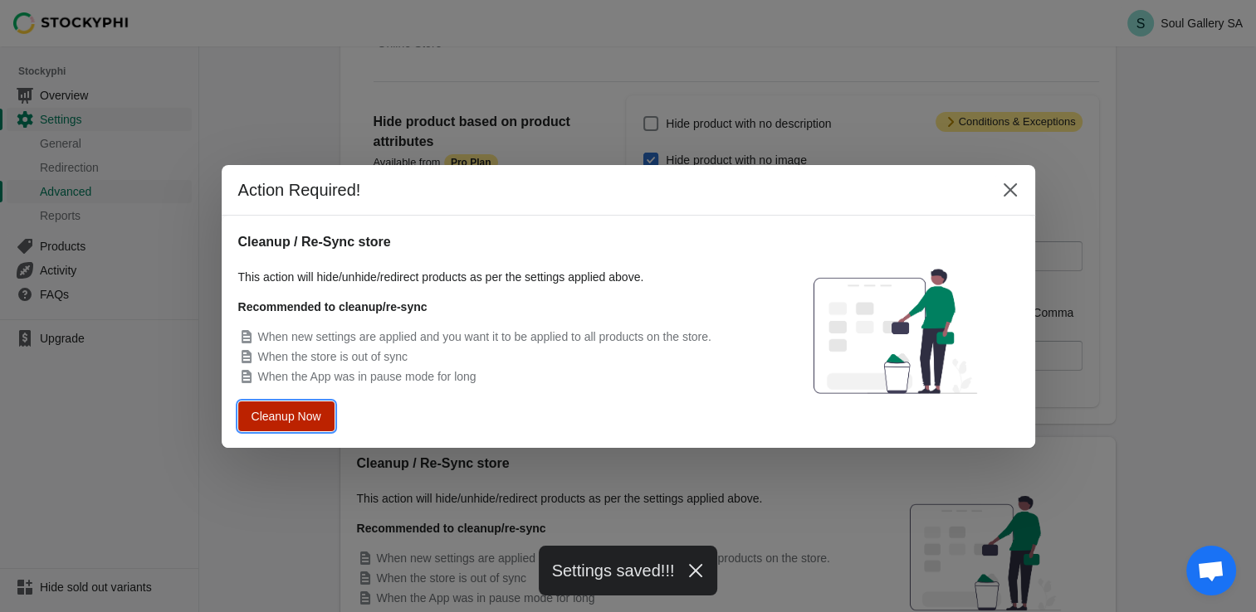
click at [267, 416] on span "Cleanup Now" at bounding box center [286, 416] width 63 height 12
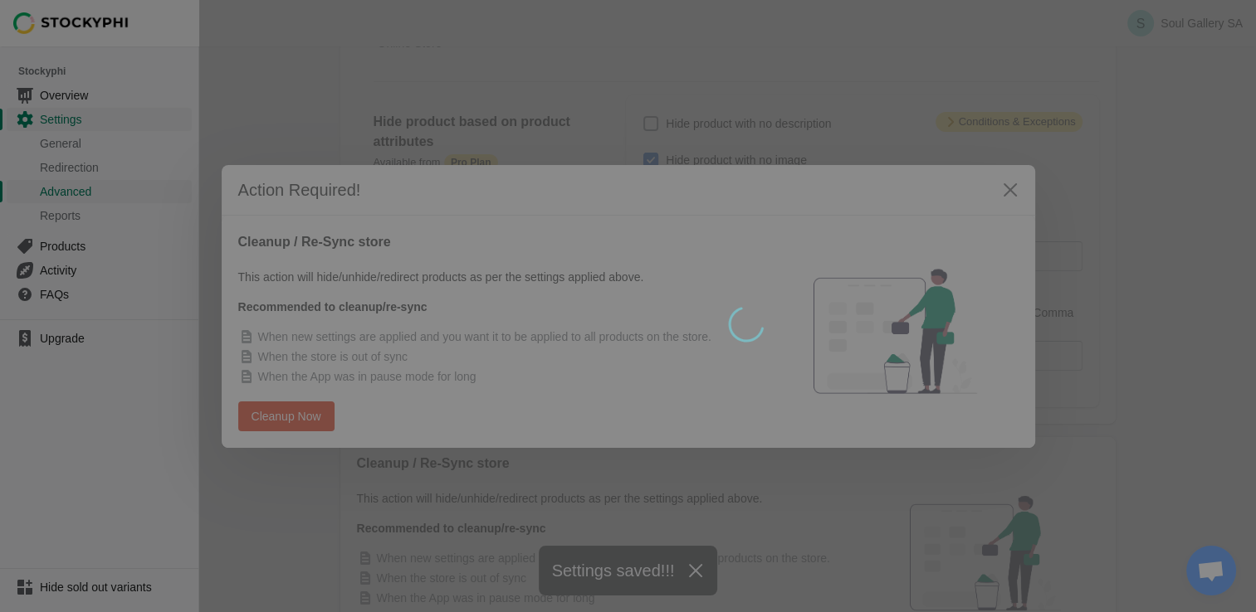
scroll to position [249, 0]
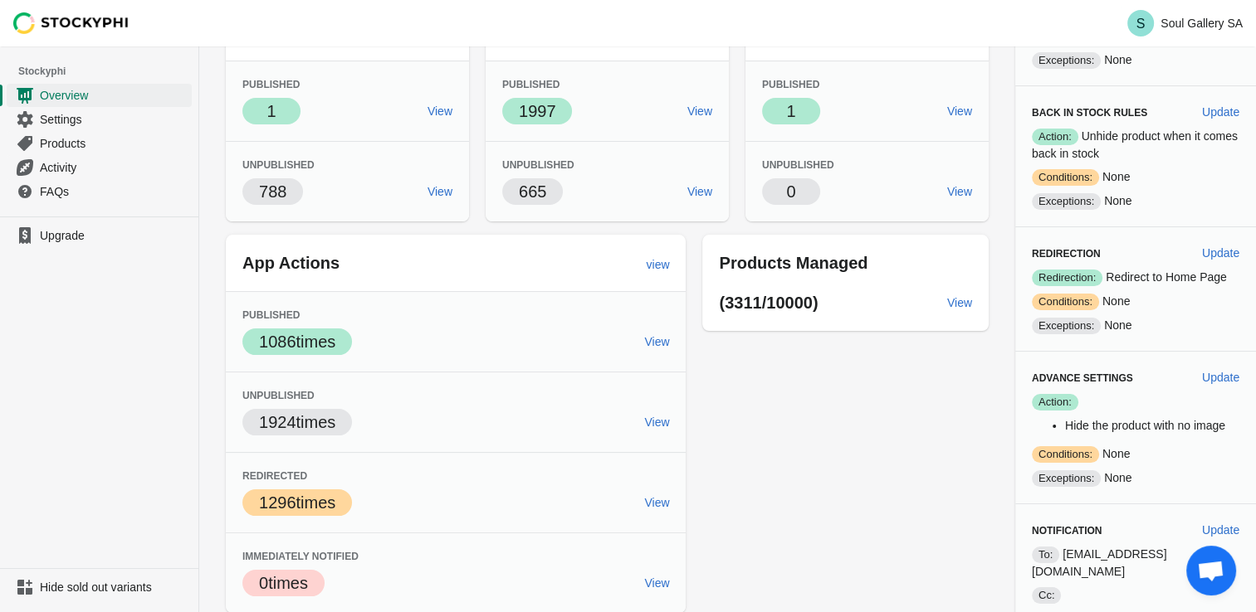
scroll to position [158, 0]
